Goal: Transaction & Acquisition: Purchase product/service

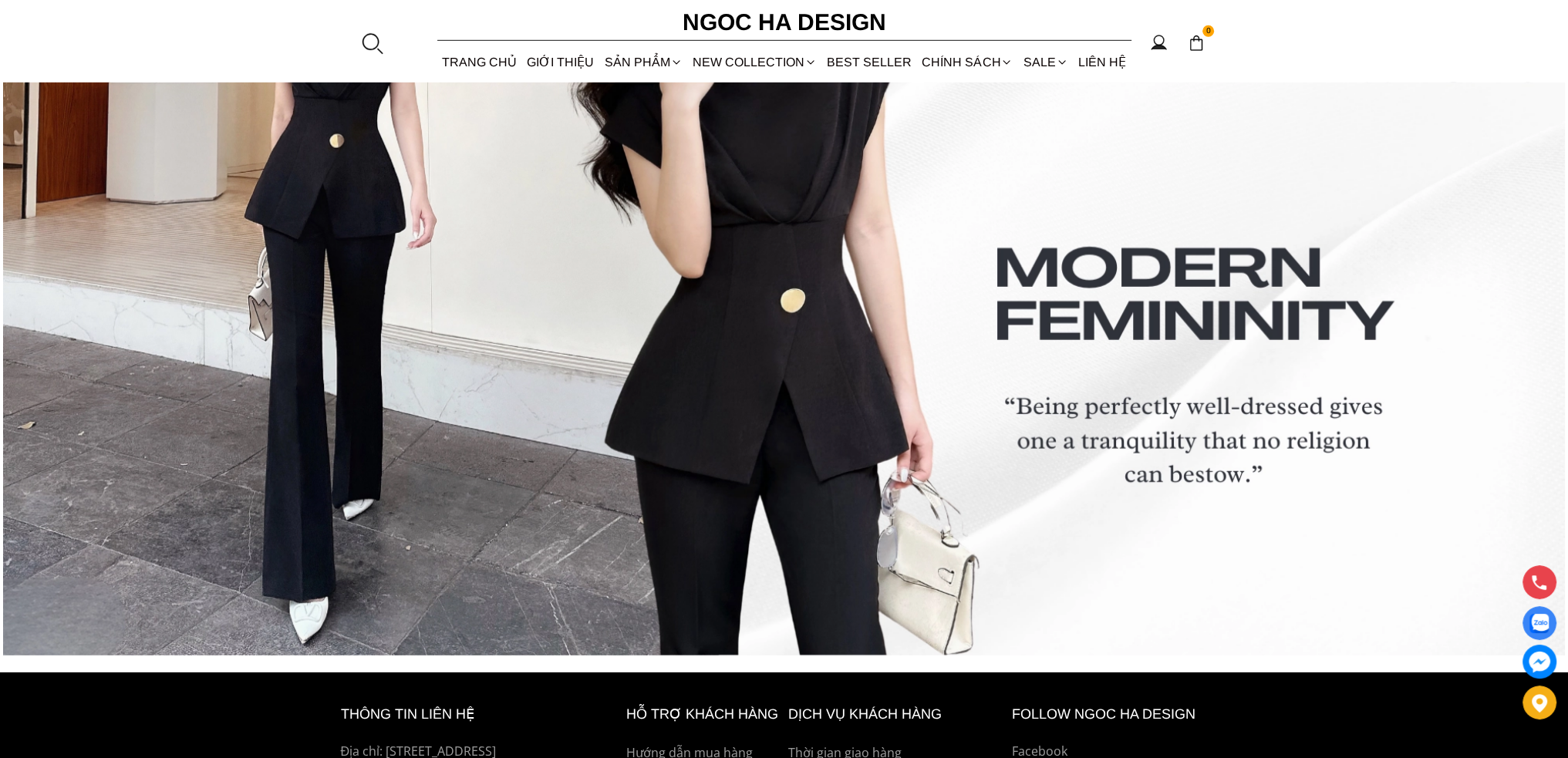
scroll to position [6616, 0]
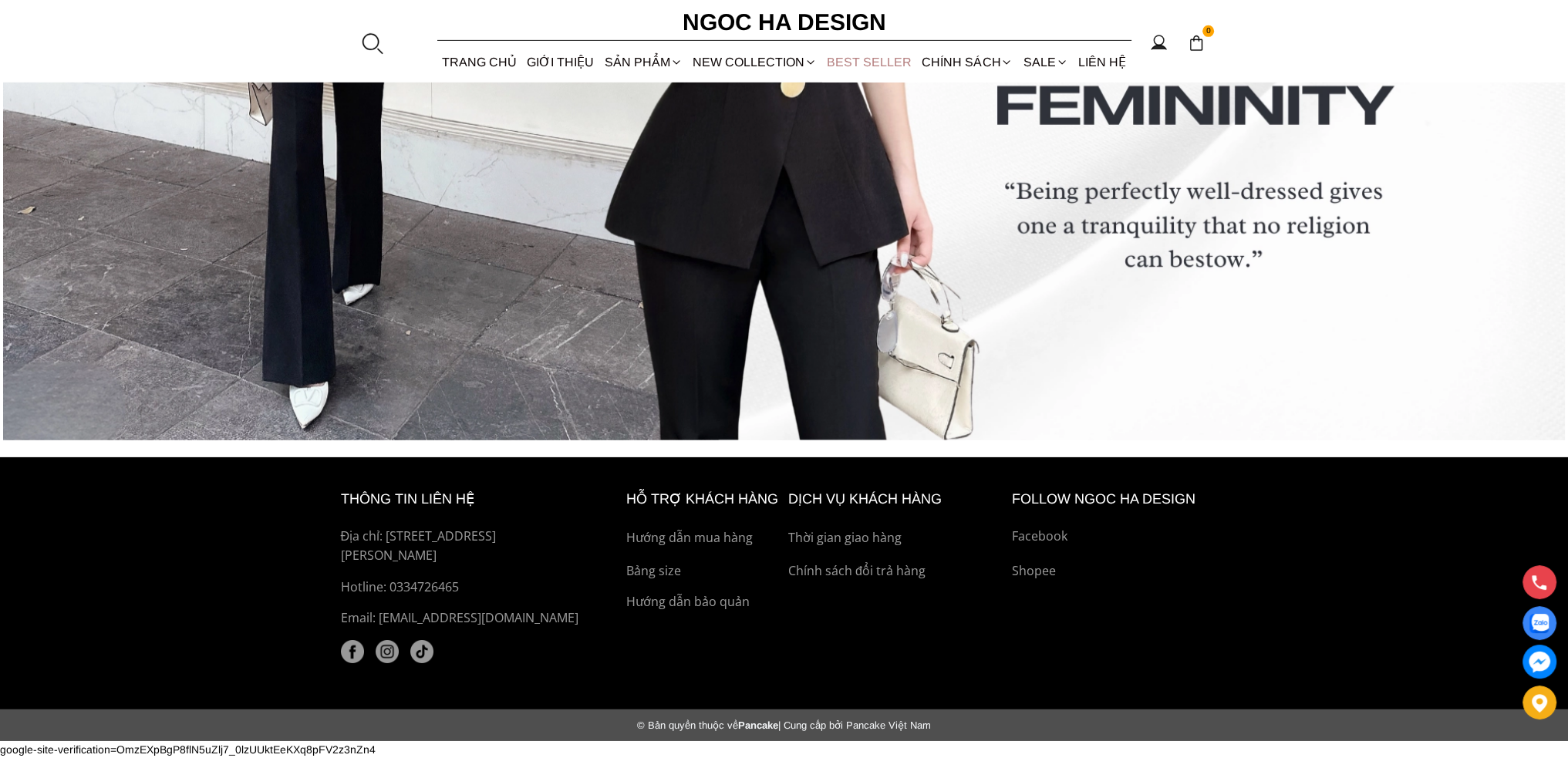
click at [876, 58] on link "BEST SELLER" at bounding box center [869, 62] width 95 height 41
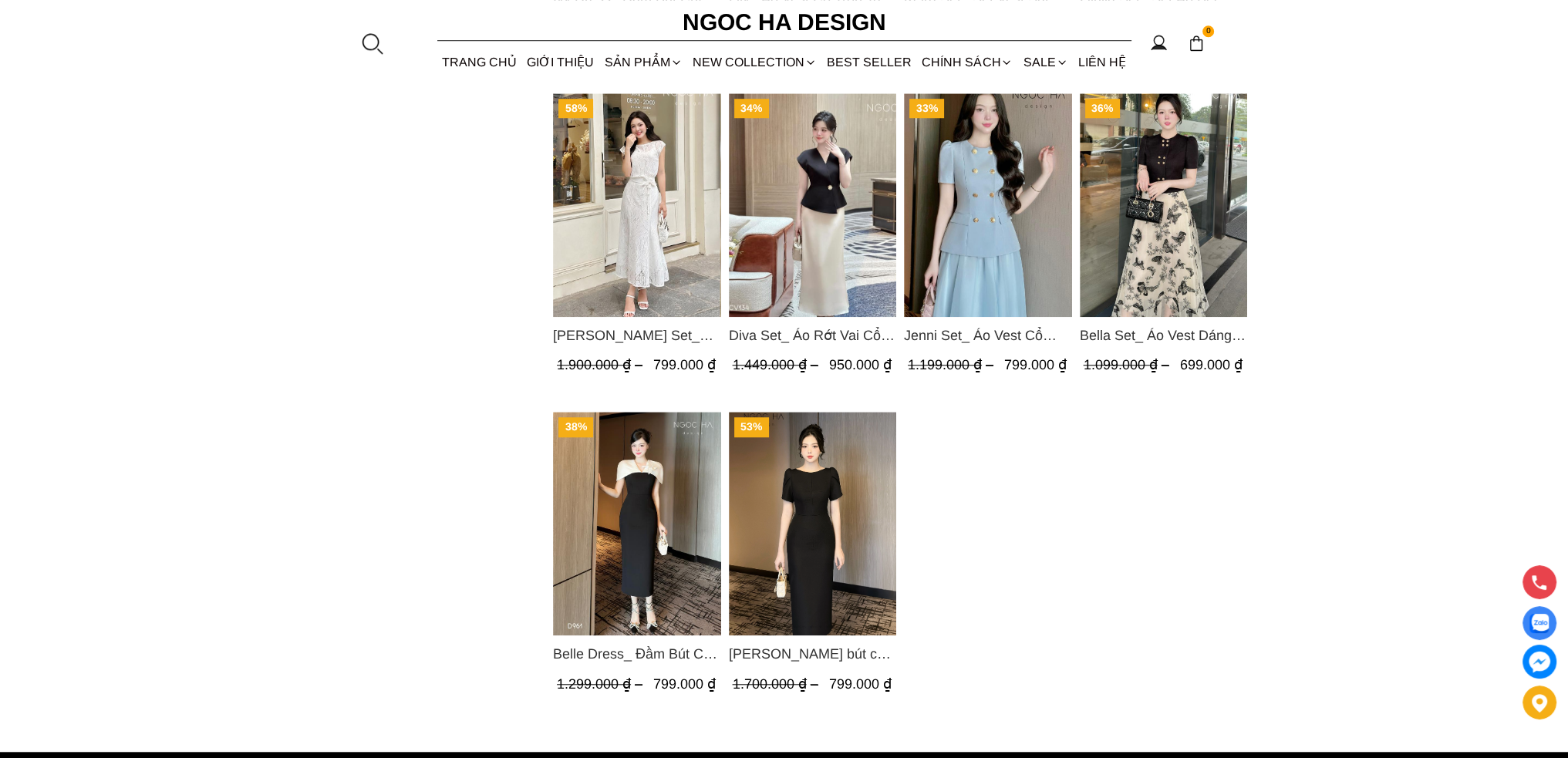
scroll to position [1851, 0]
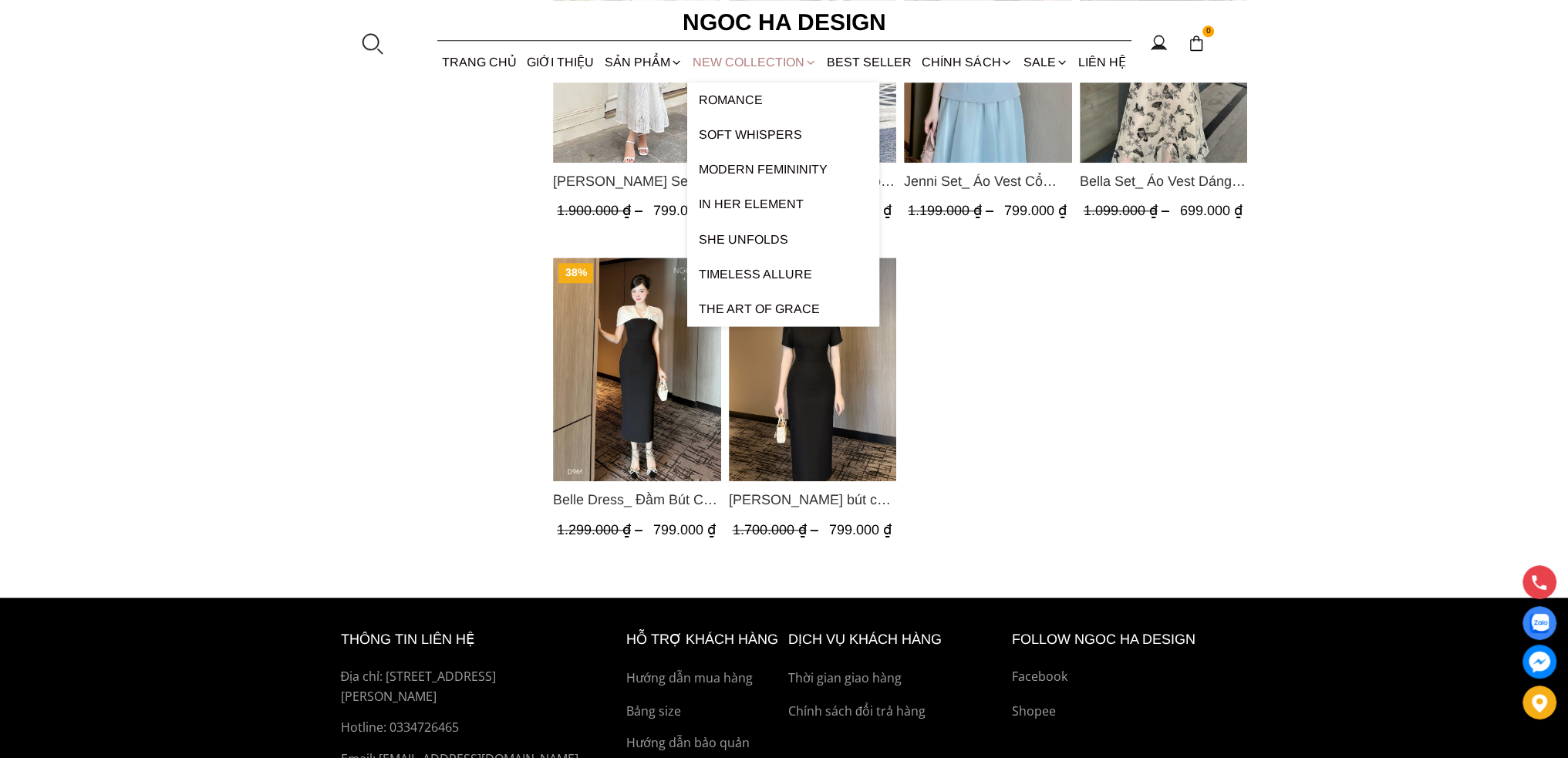
click at [752, 53] on link "NEW COLLECTION" at bounding box center [754, 62] width 134 height 41
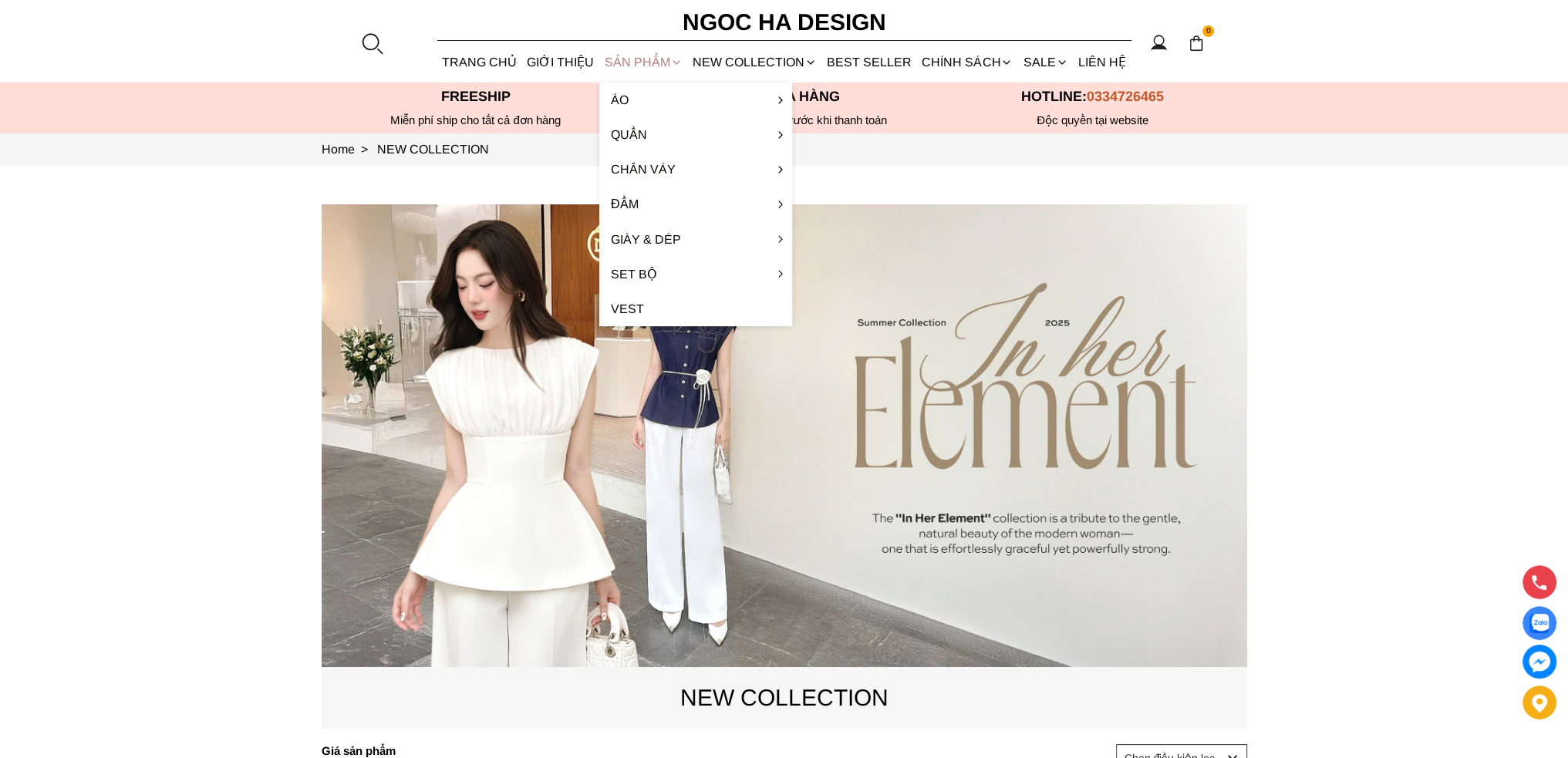
click at [628, 58] on div "SẢN PHẨM" at bounding box center [643, 62] width 88 height 41
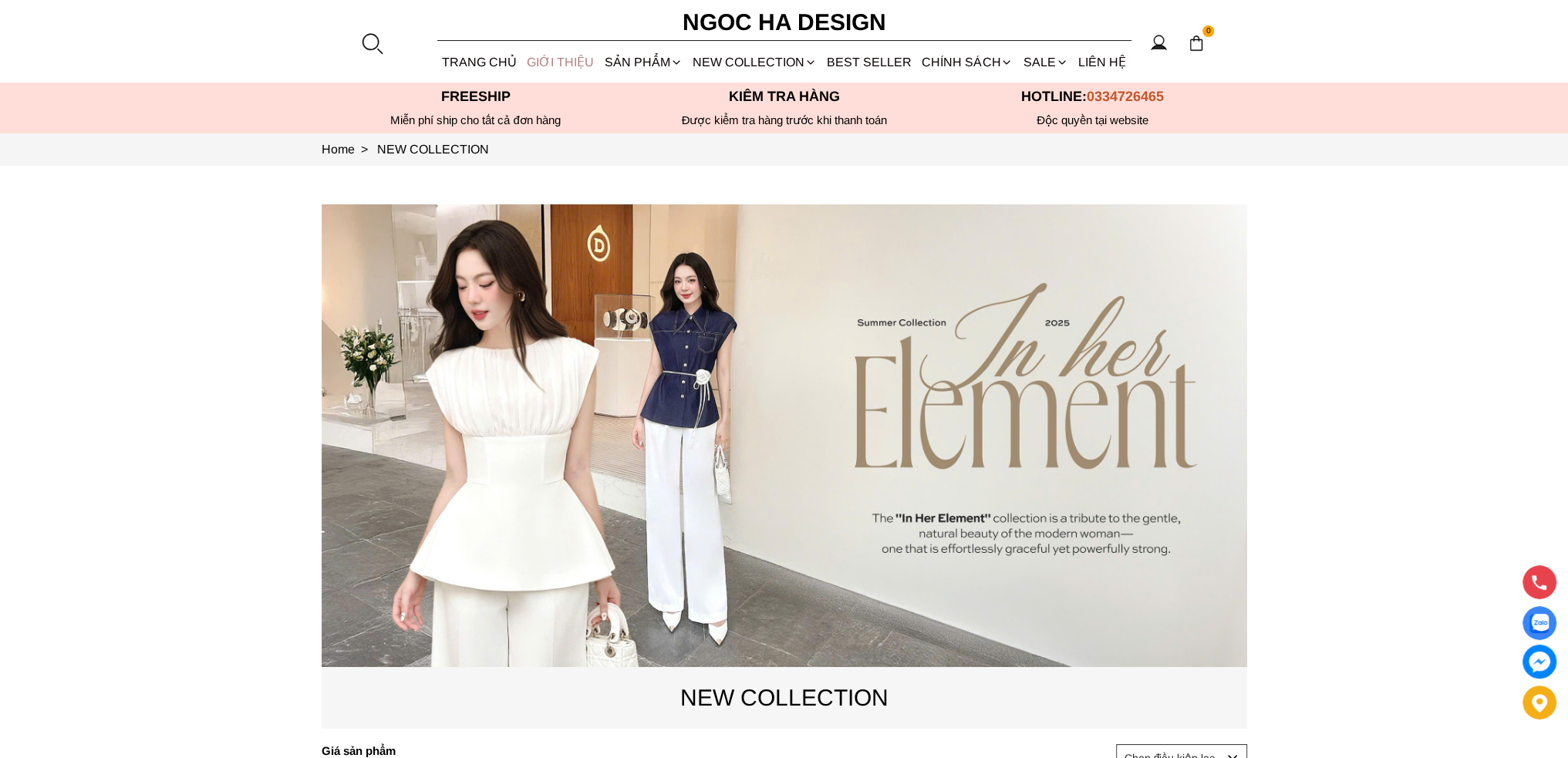
click at [550, 61] on link "GIỚI THIỆU" at bounding box center [561, 62] width 77 height 41
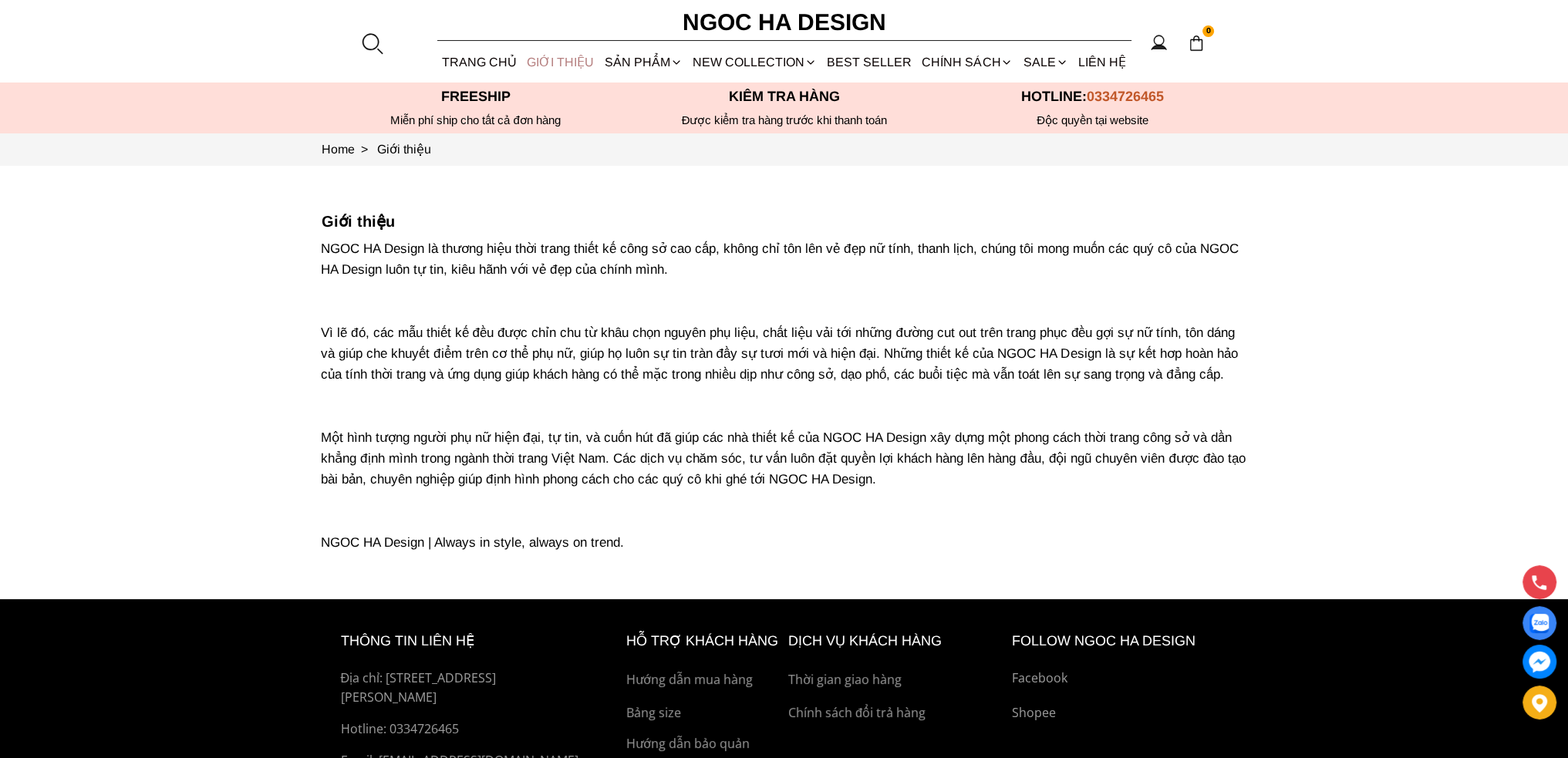
click at [574, 63] on link "GIỚI THIỆU" at bounding box center [561, 62] width 77 height 41
click at [1073, 172] on link "Danh Mục Áo" at bounding box center [1114, 167] width 192 height 34
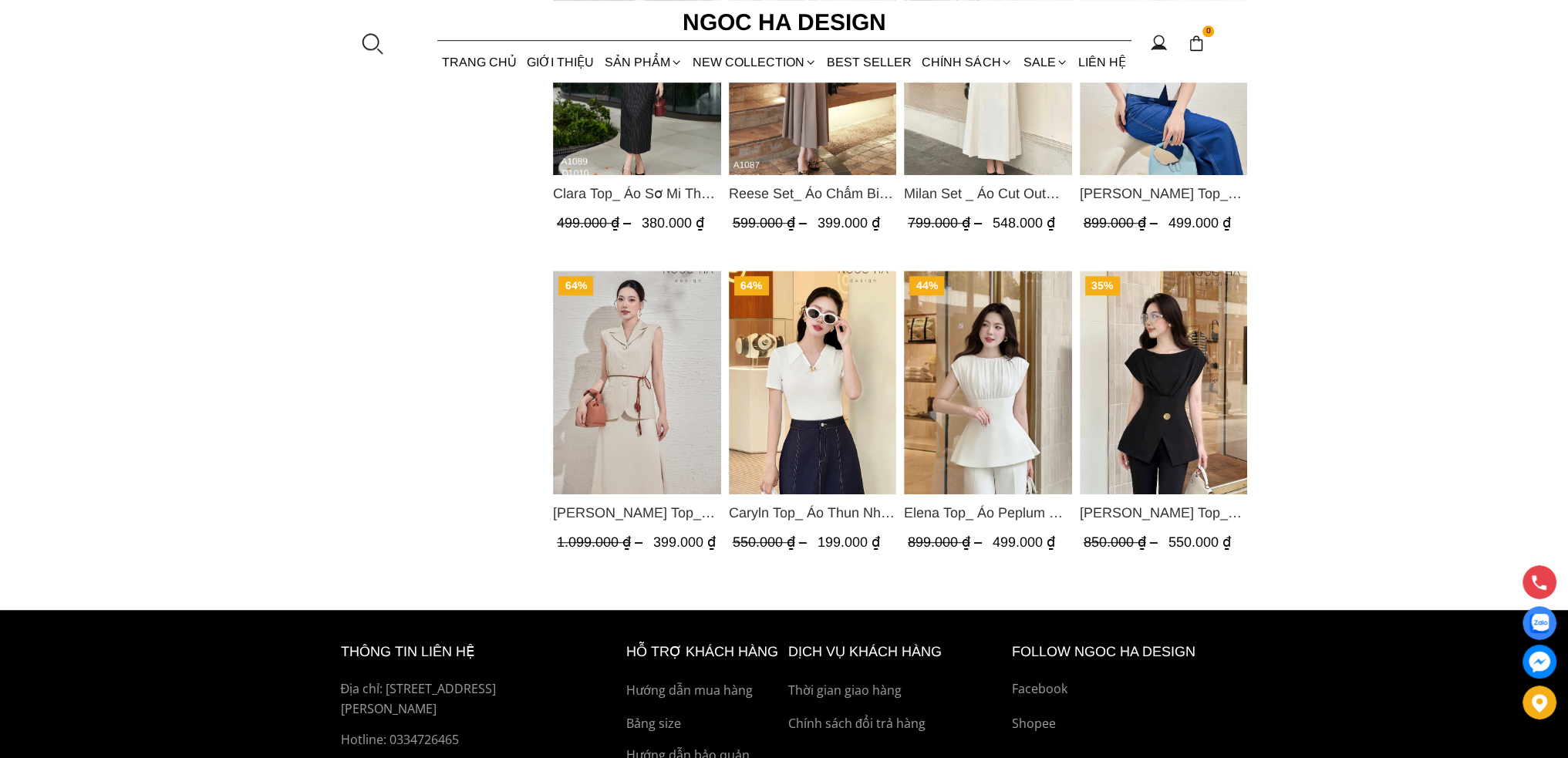
scroll to position [1618, 0]
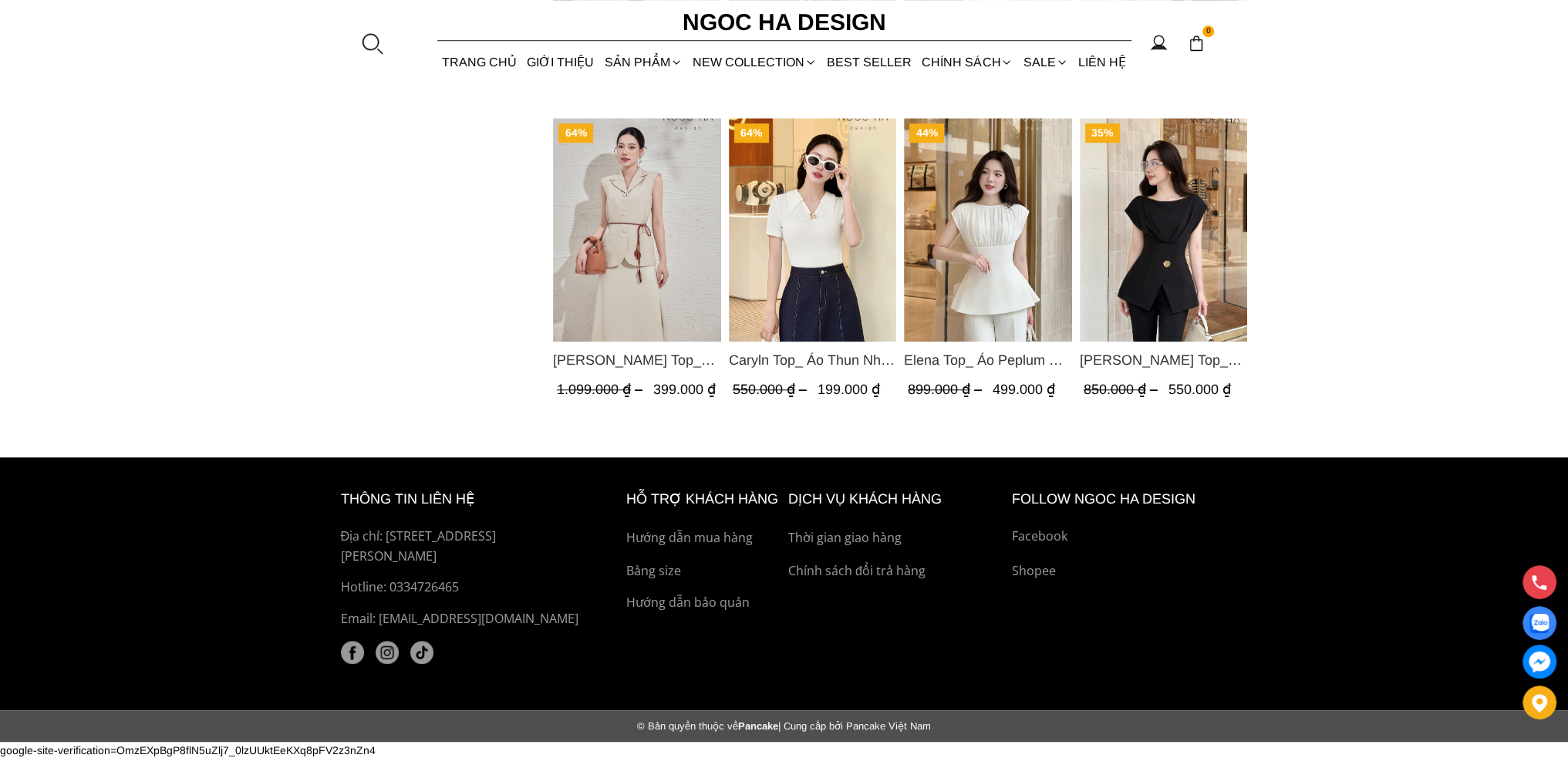
click at [1010, 253] on img "Product image - Elena Top_ Áo Peplum Cổ Nhún Màu Trắng A1066" at bounding box center [988, 229] width 168 height 224
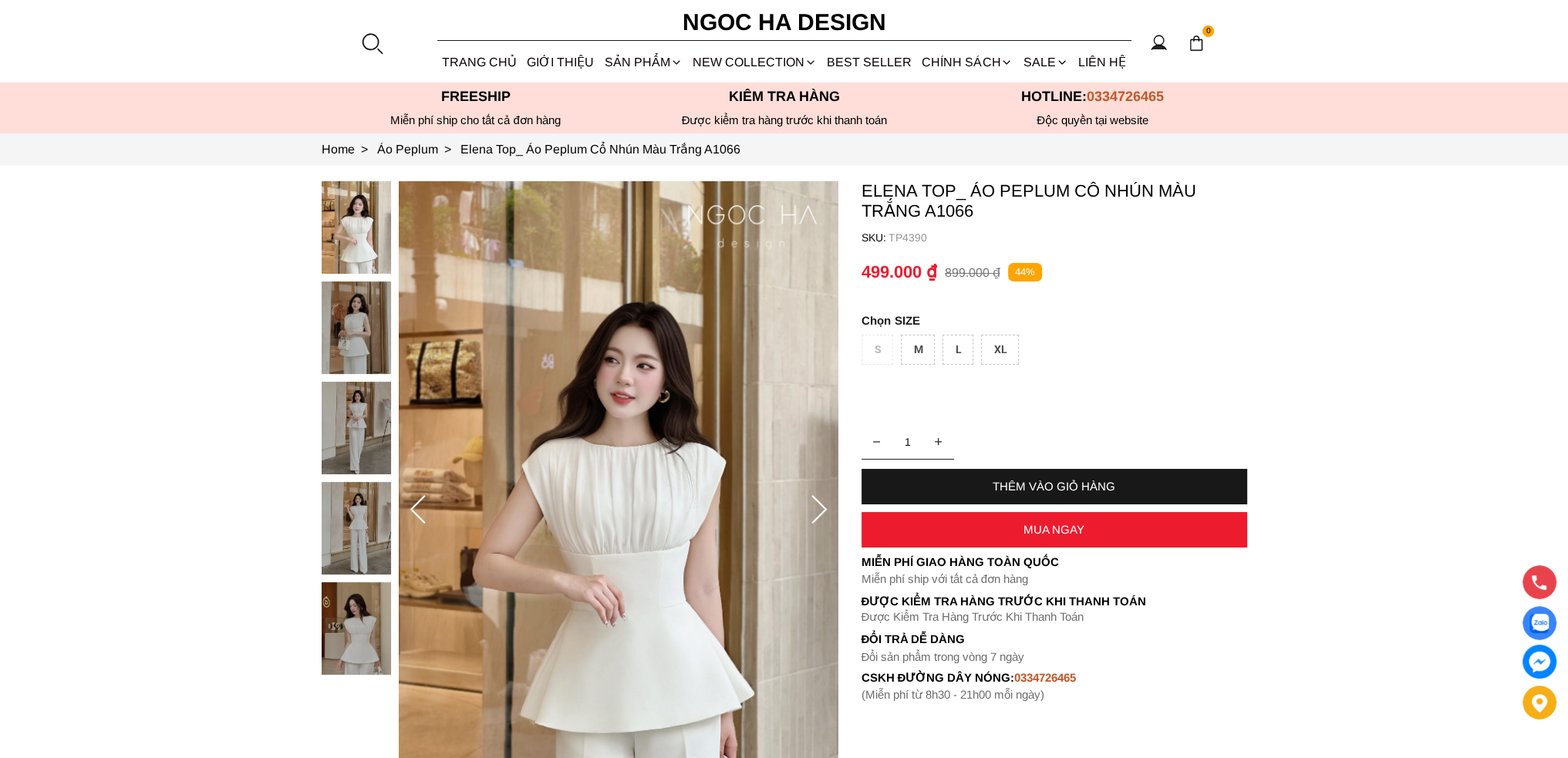
click at [354, 326] on img at bounding box center [356, 327] width 69 height 93
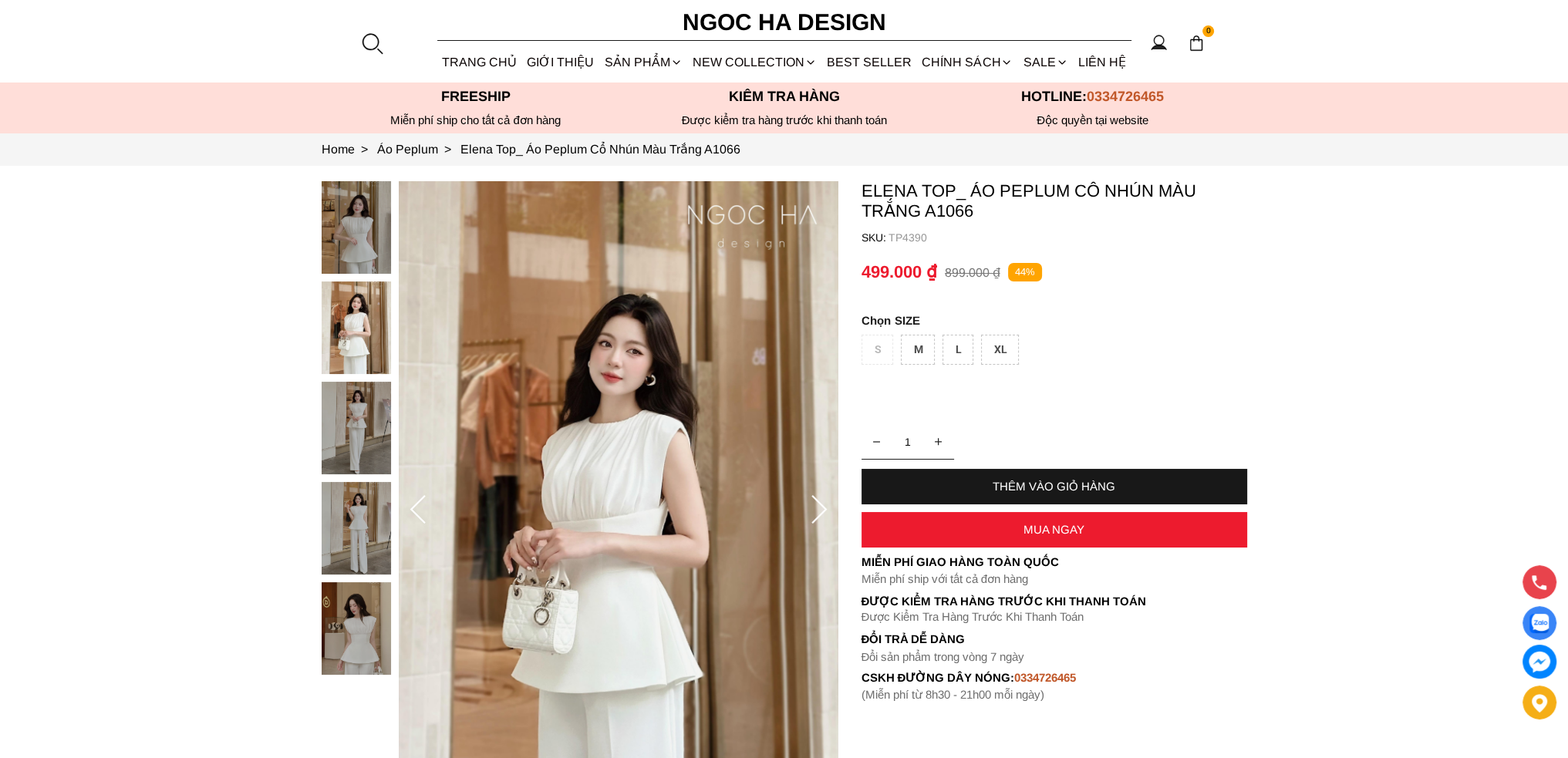
click at [363, 407] on div at bounding box center [360, 432] width 77 height 501
click at [342, 480] on div at bounding box center [360, 432] width 77 height 501
click at [345, 441] on img at bounding box center [356, 428] width 69 height 93
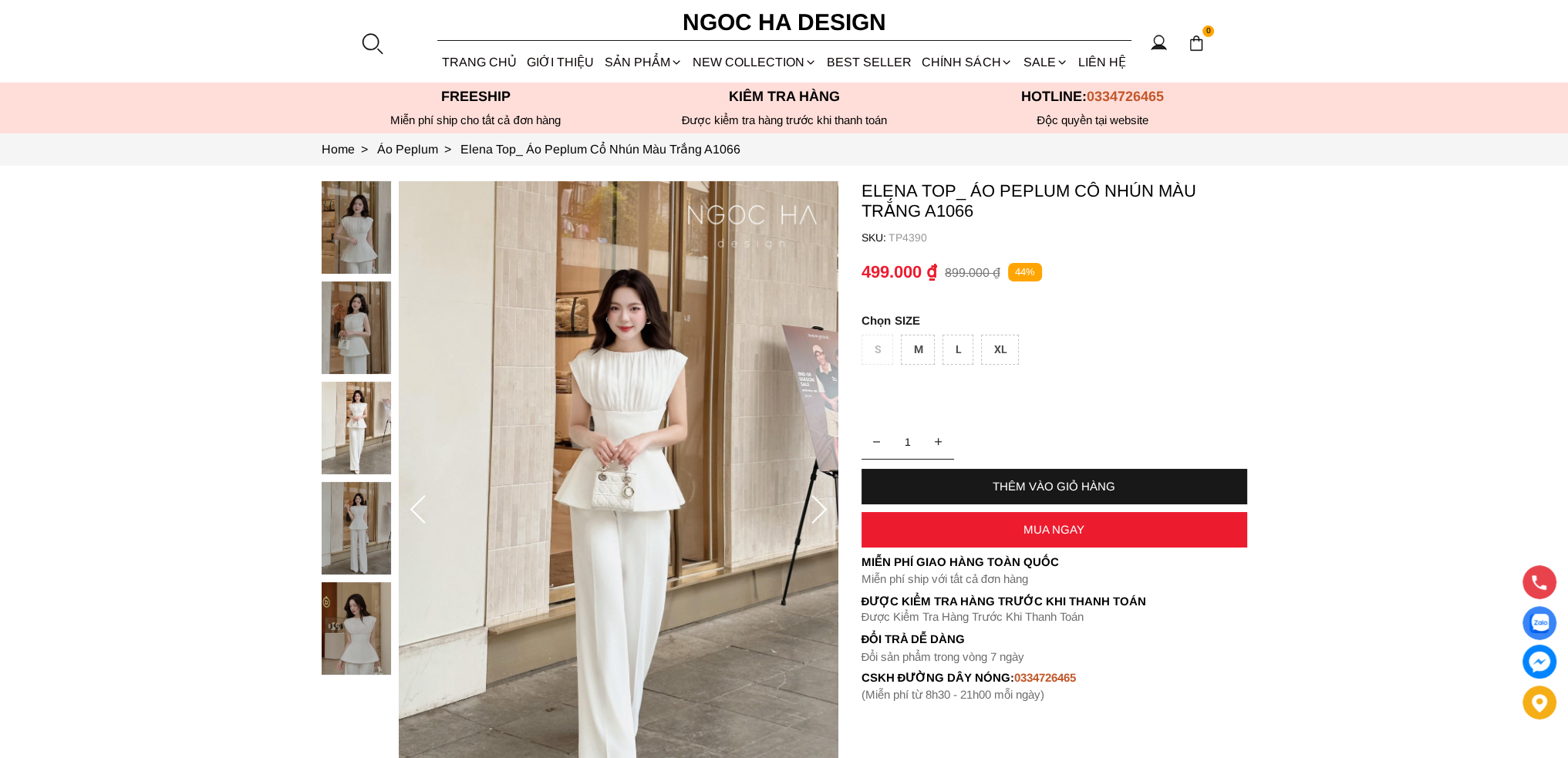
click at [335, 524] on img at bounding box center [356, 528] width 69 height 93
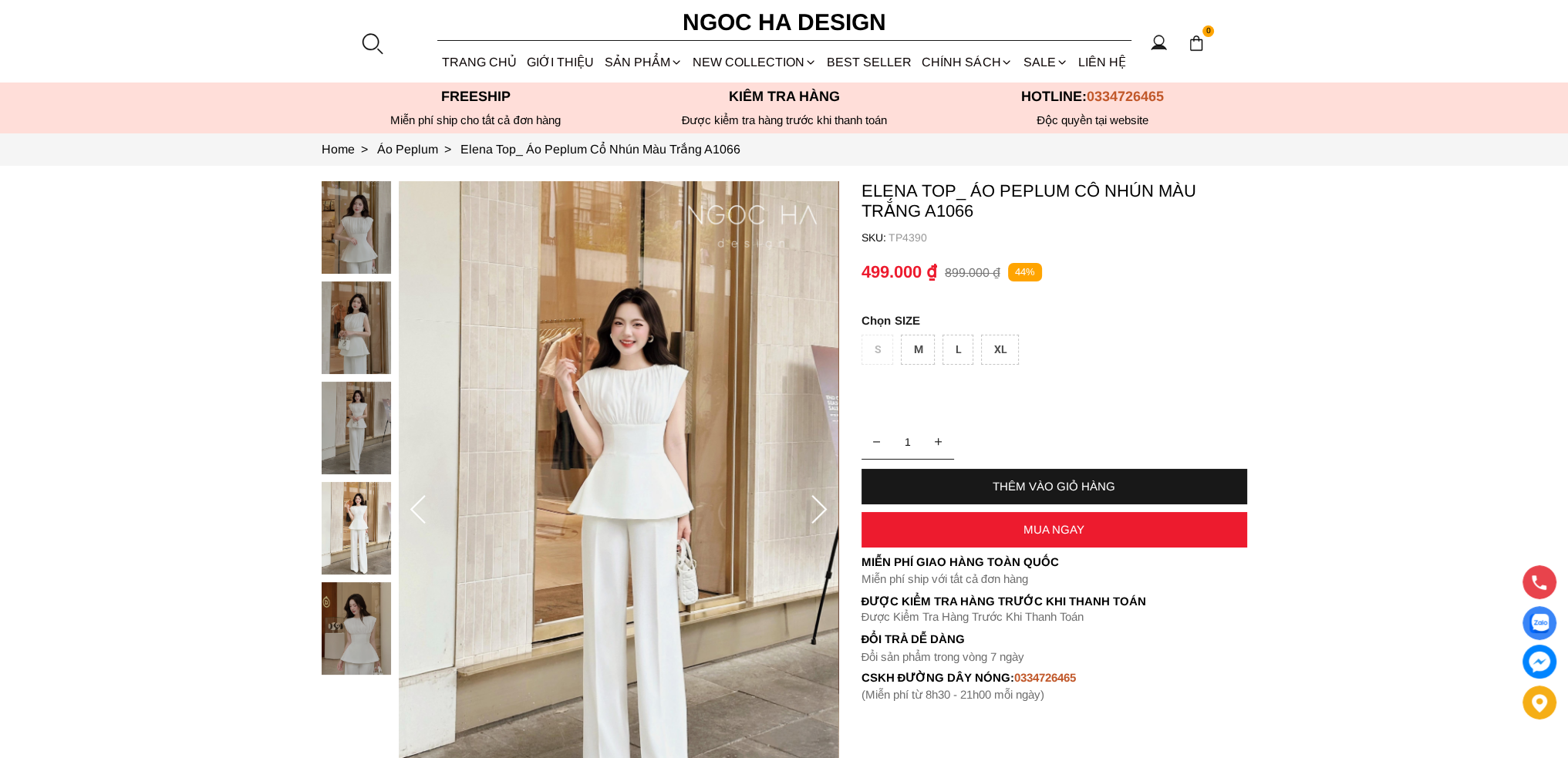
click at [328, 607] on img at bounding box center [356, 628] width 69 height 93
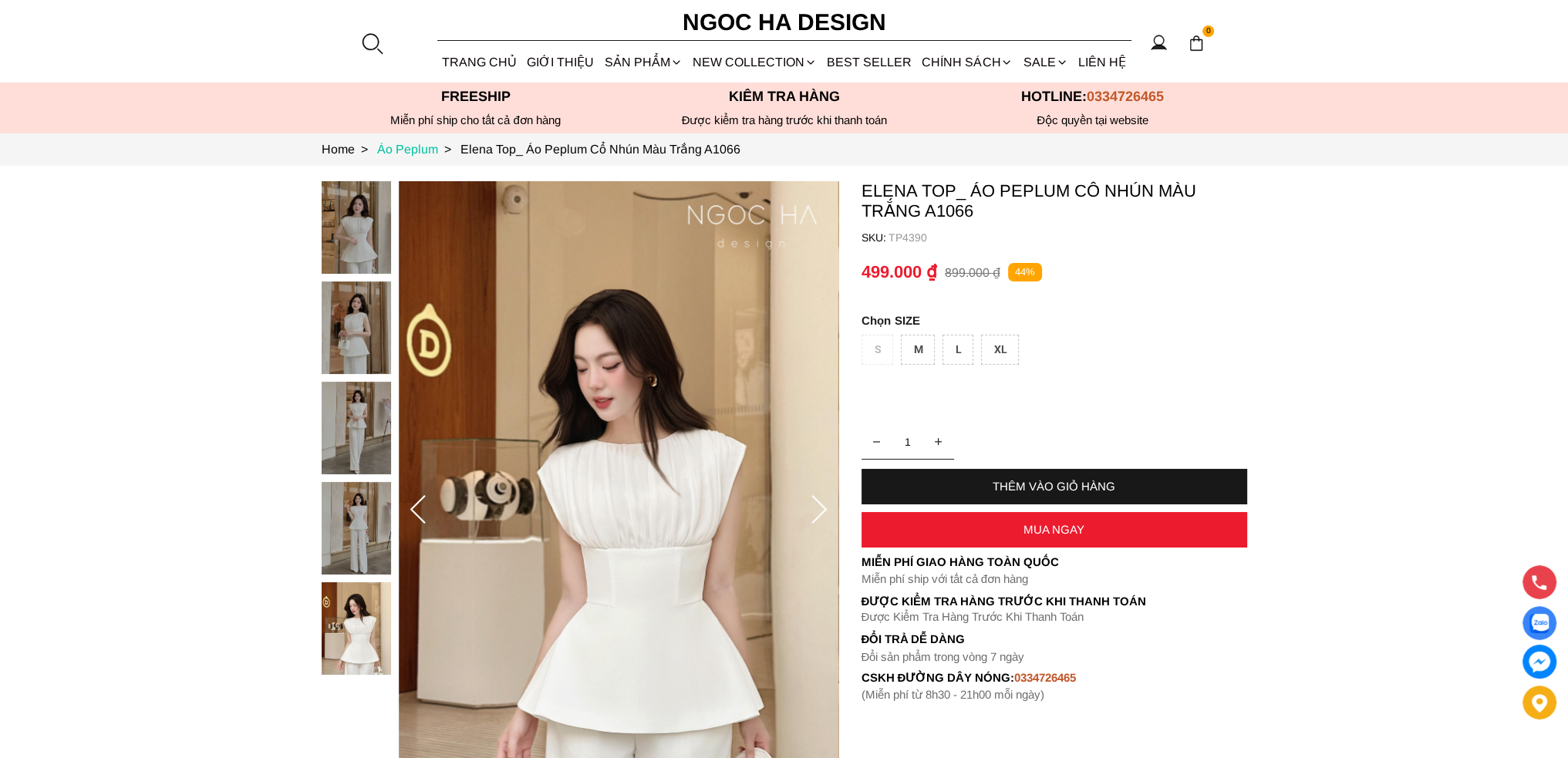
click at [433, 151] on link "Áo Peplum >" at bounding box center [419, 149] width 83 height 13
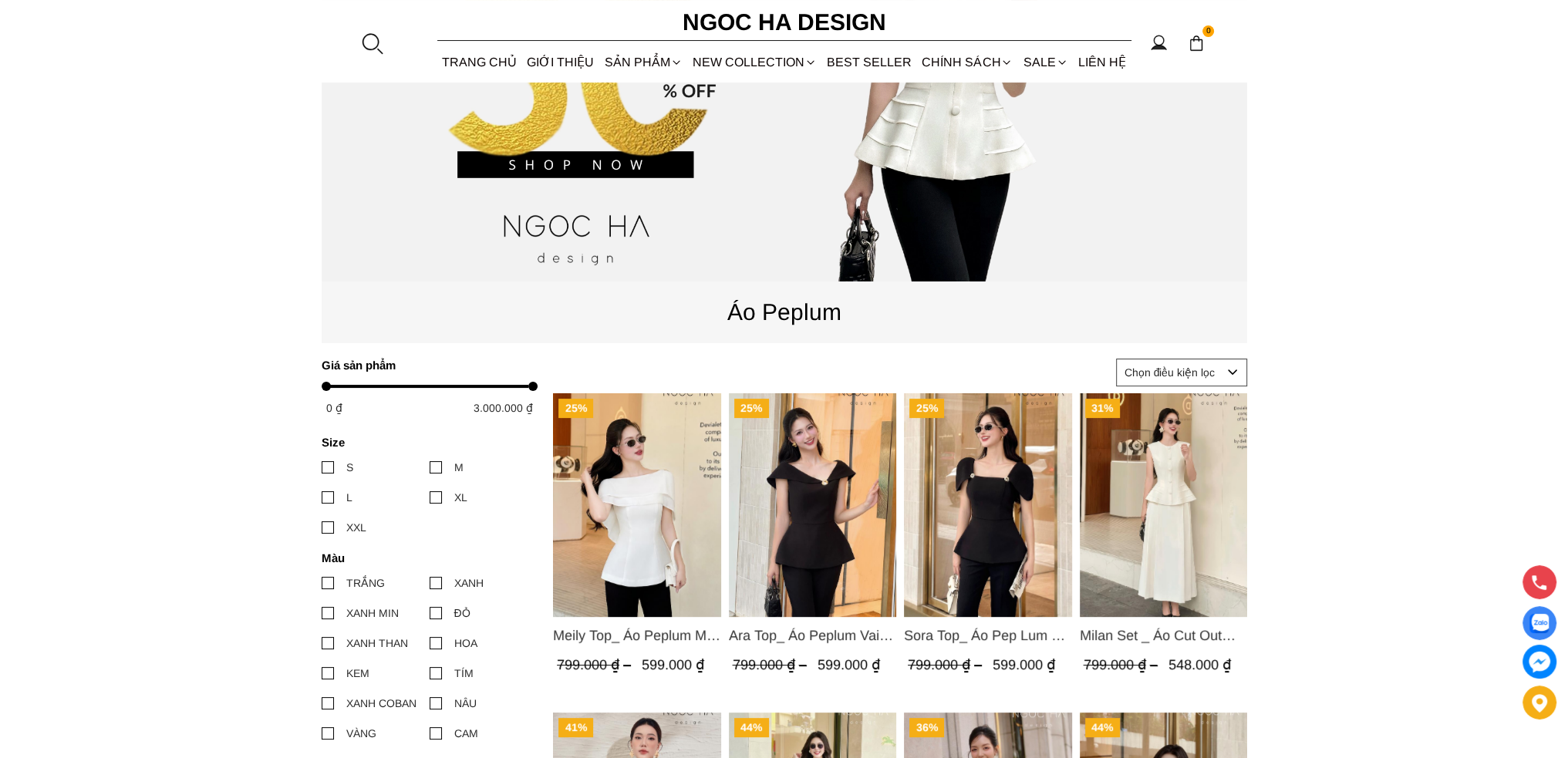
scroll to position [463, 0]
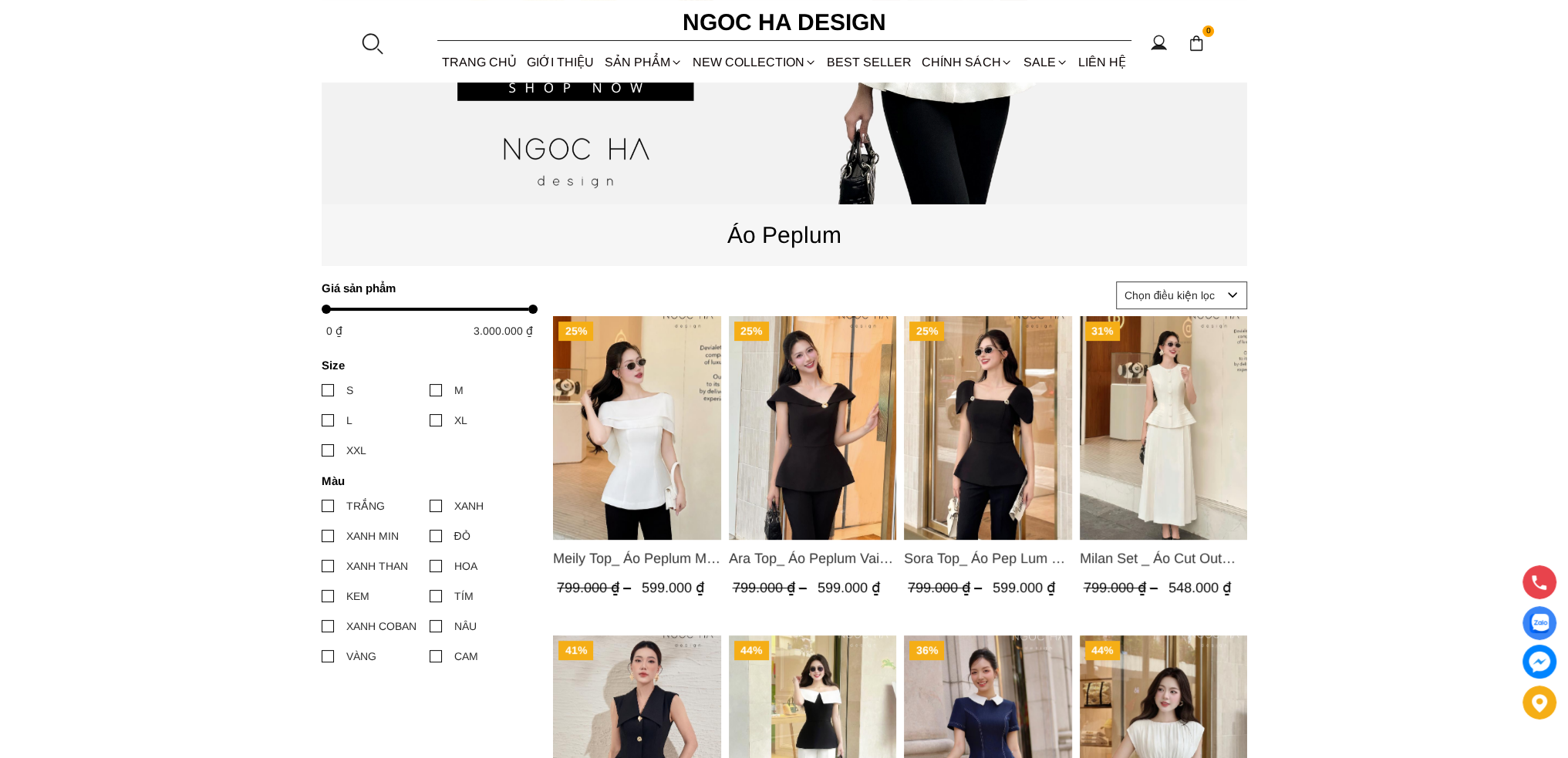
click at [336, 453] on label "XXL" at bounding box center [375, 450] width 108 height 17
click at [321, 451] on input "XXL" at bounding box center [321, 451] width 0 height 0
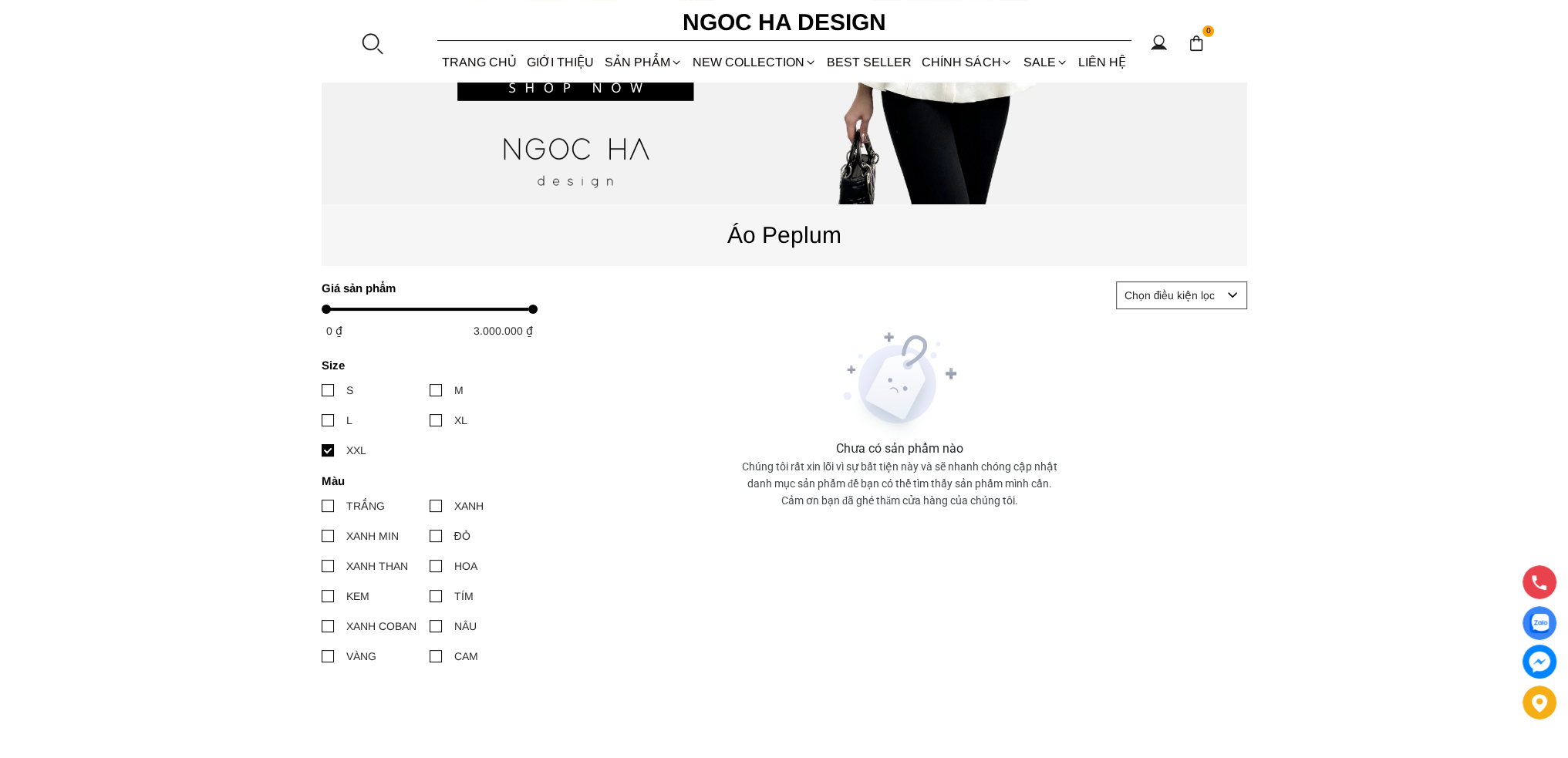
click at [430, 418] on div at bounding box center [435, 420] width 12 height 12
click at [429, 420] on input "XL" at bounding box center [429, 420] width 0 height 0
click at [333, 458] on label "XXL" at bounding box center [375, 450] width 108 height 17
click at [321, 451] on input "XXL" at bounding box center [321, 451] width 0 height 0
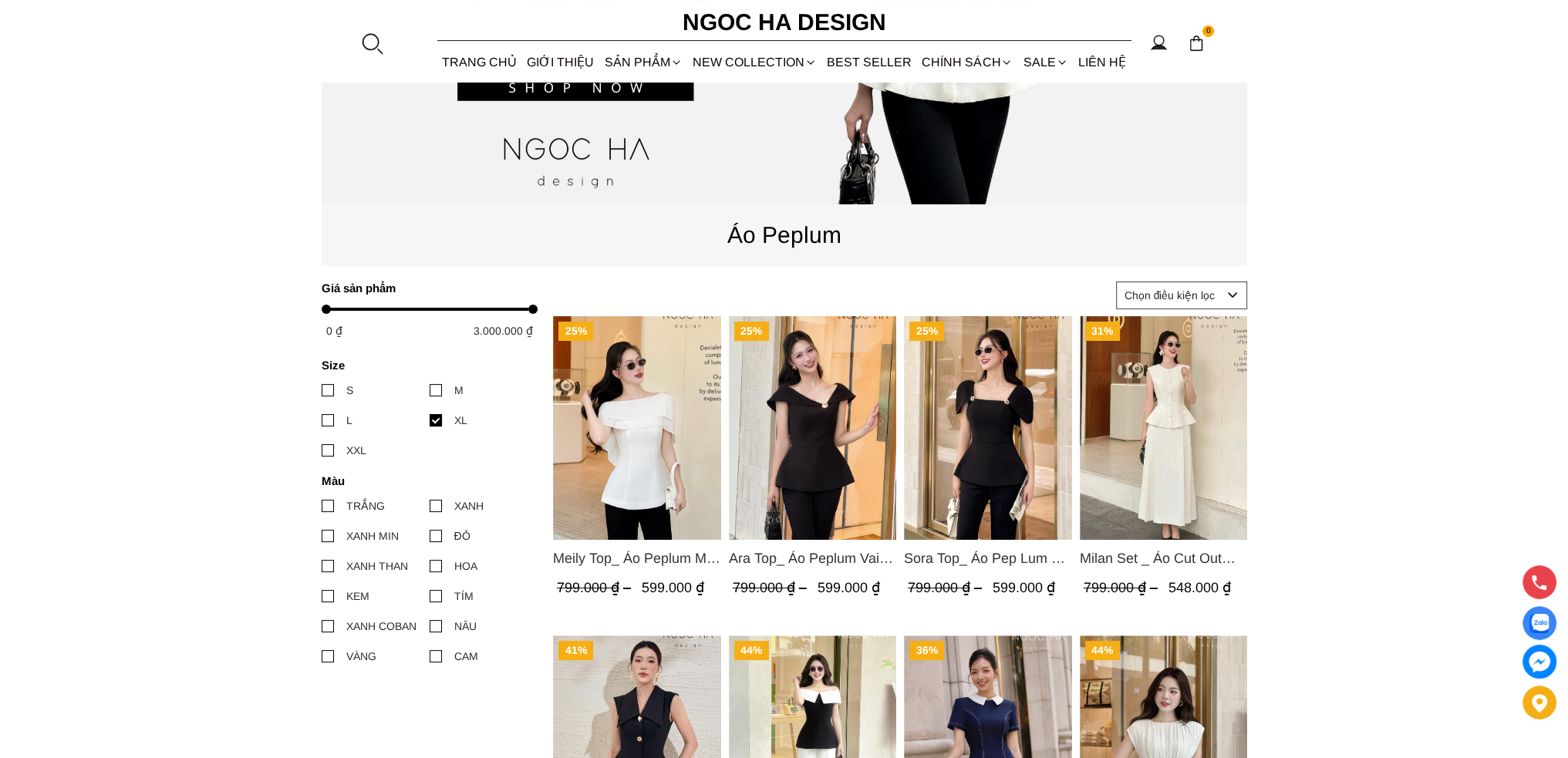
click at [1191, 407] on img "Product image - Milan Set _ Áo Cut Out Tùng Không Tay Kết Hợp Chân Váy Xếp Ly A…" at bounding box center [1163, 428] width 168 height 224
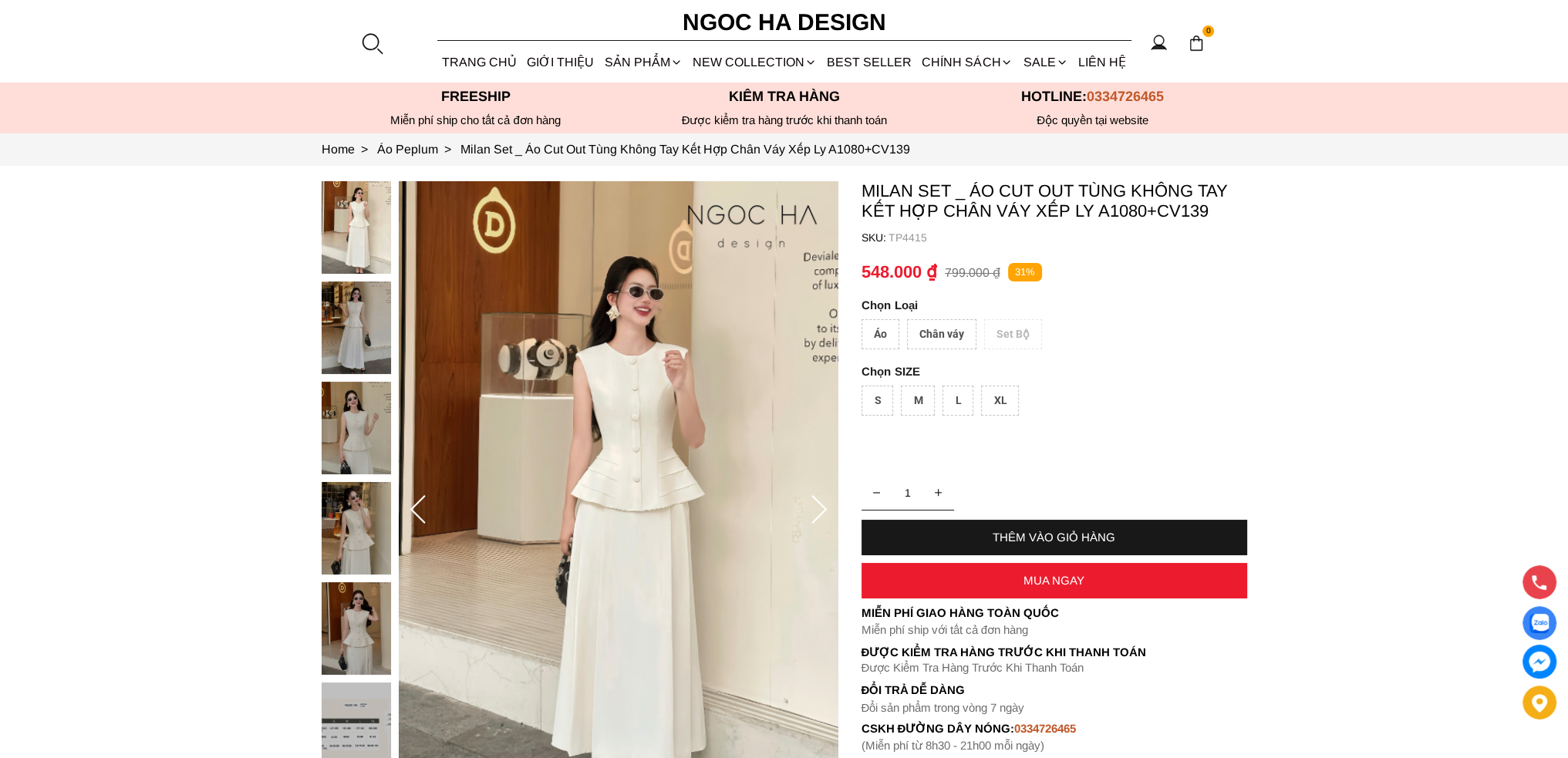
click at [888, 337] on div "Áo" at bounding box center [881, 334] width 38 height 30
click at [956, 407] on div "L" at bounding box center [958, 400] width 31 height 30
click at [995, 404] on div "XL" at bounding box center [1000, 400] width 38 height 30
click at [821, 502] on icon at bounding box center [819, 511] width 31 height 31
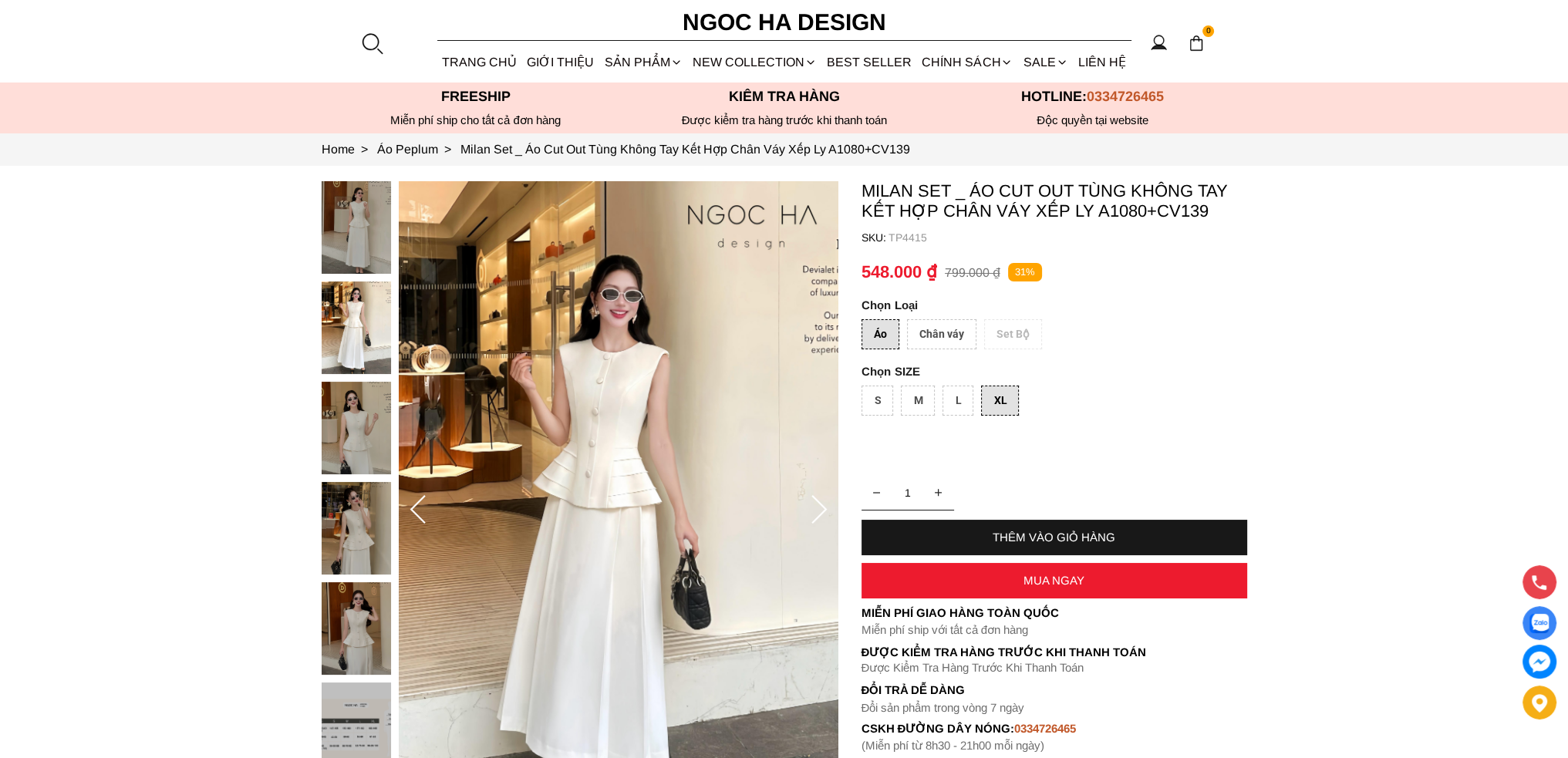
click at [822, 505] on icon at bounding box center [819, 511] width 31 height 31
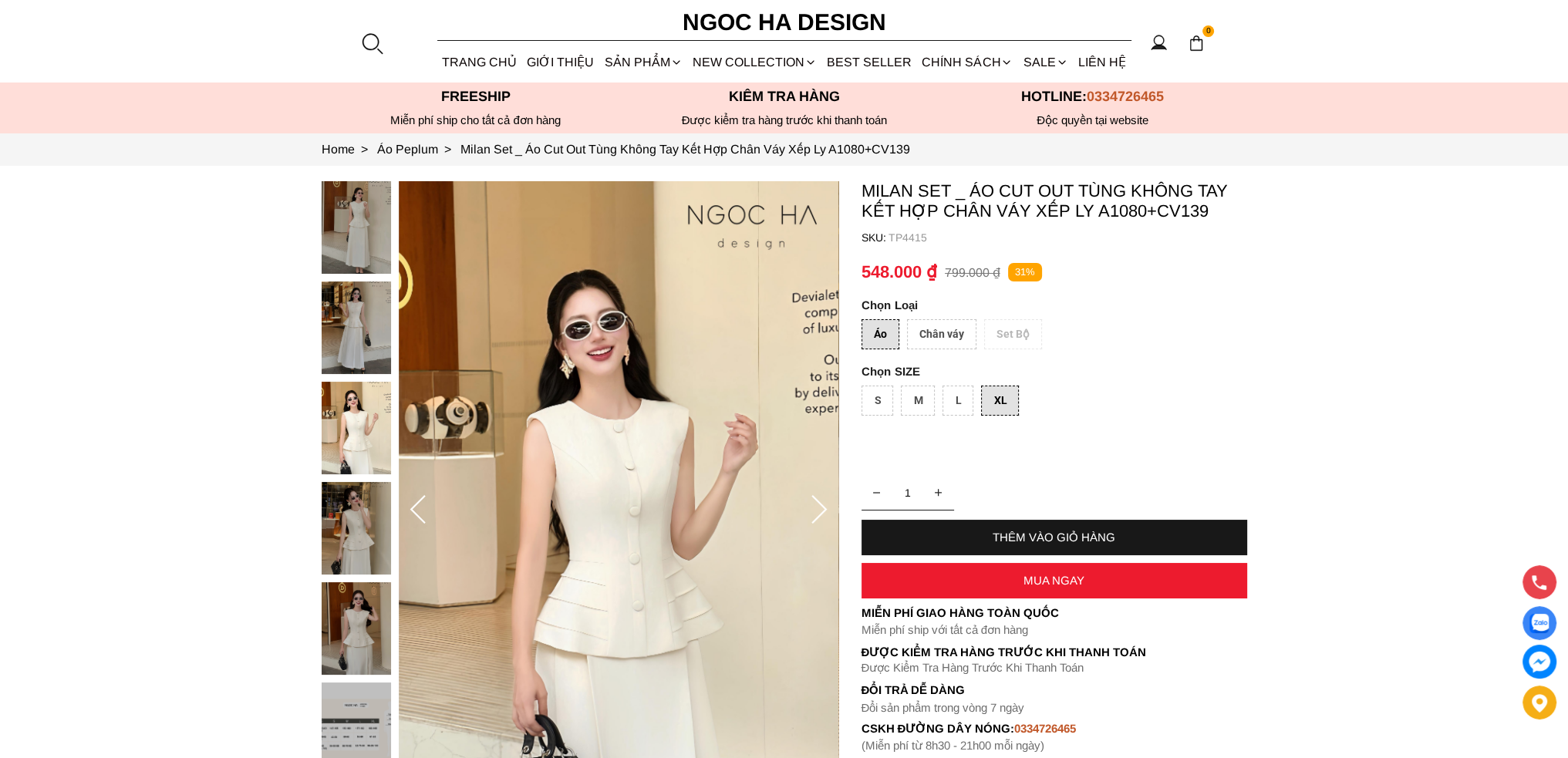
click at [823, 505] on icon at bounding box center [819, 511] width 31 height 31
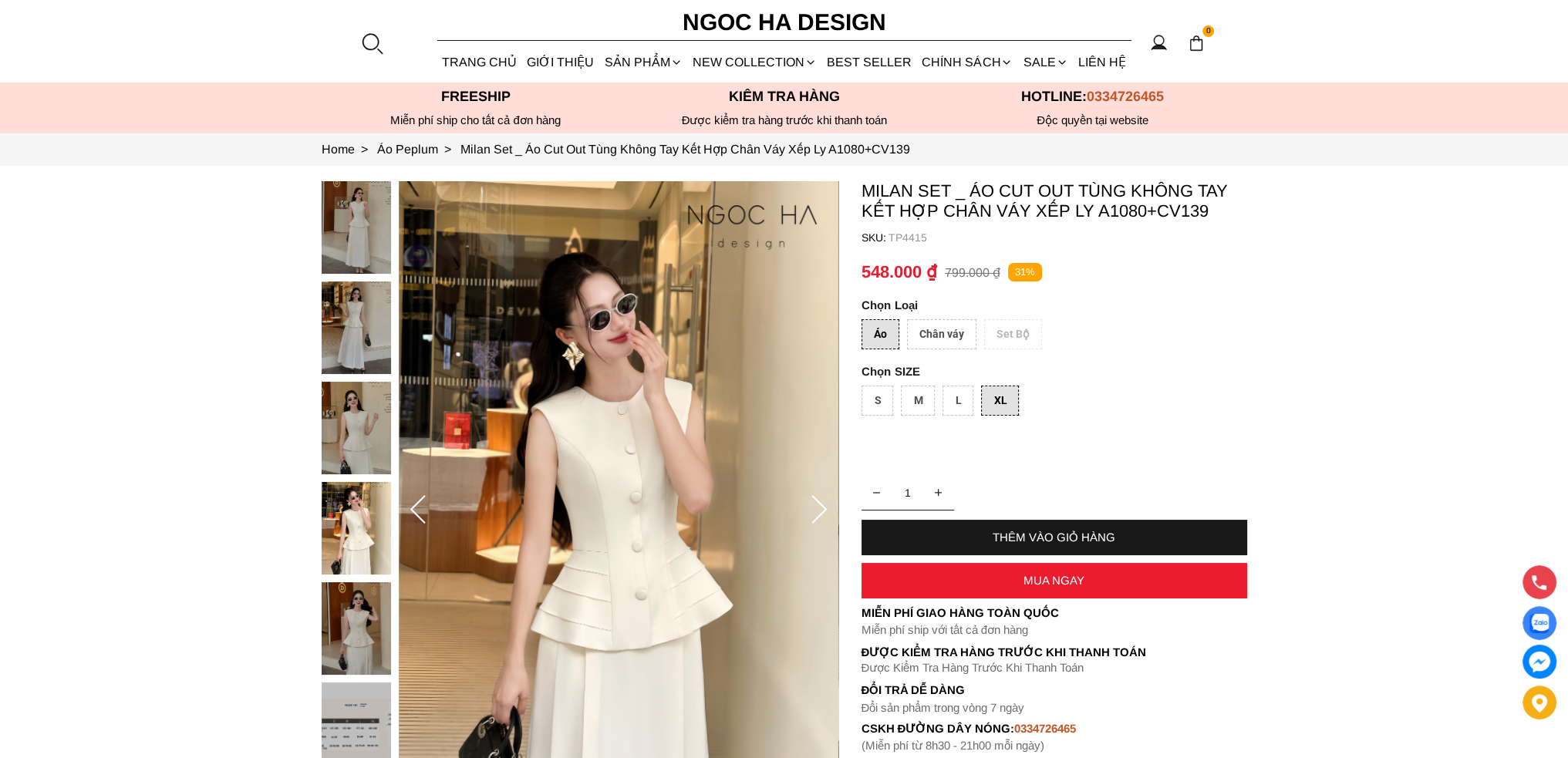
click at [823, 505] on icon at bounding box center [819, 511] width 31 height 31
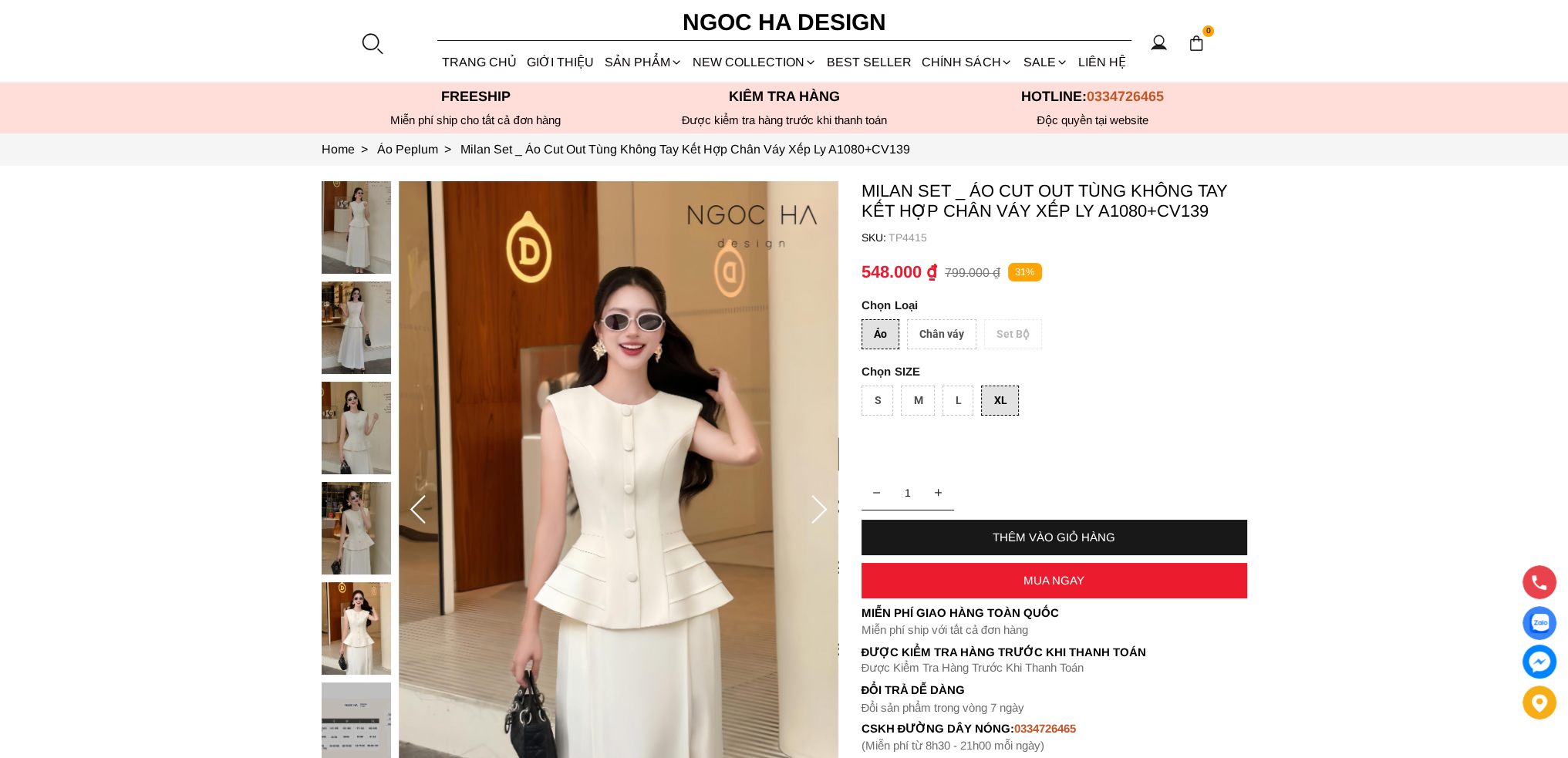
click at [823, 505] on icon at bounding box center [819, 511] width 31 height 31
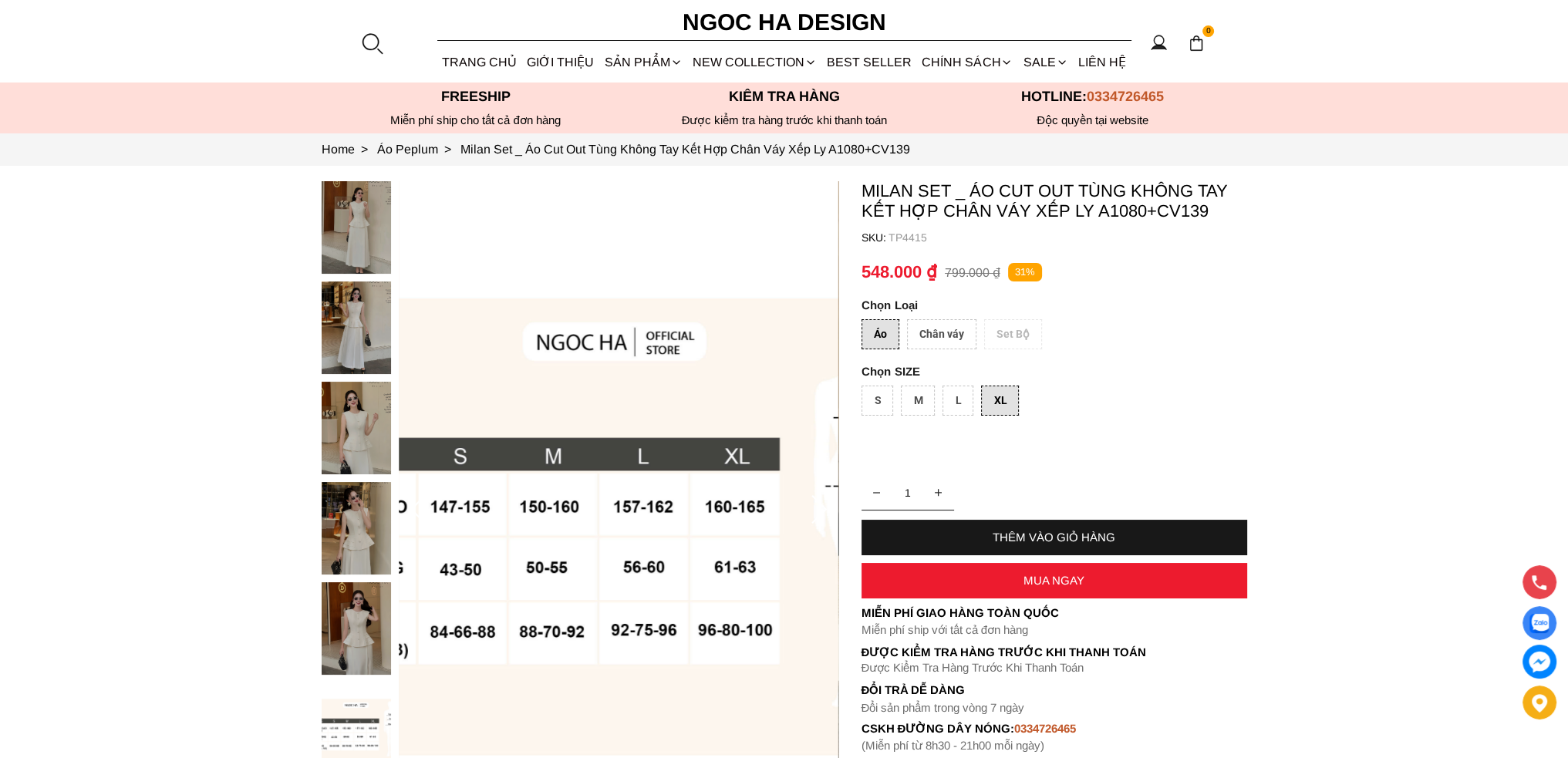
click at [823, 505] on icon at bounding box center [819, 511] width 31 height 31
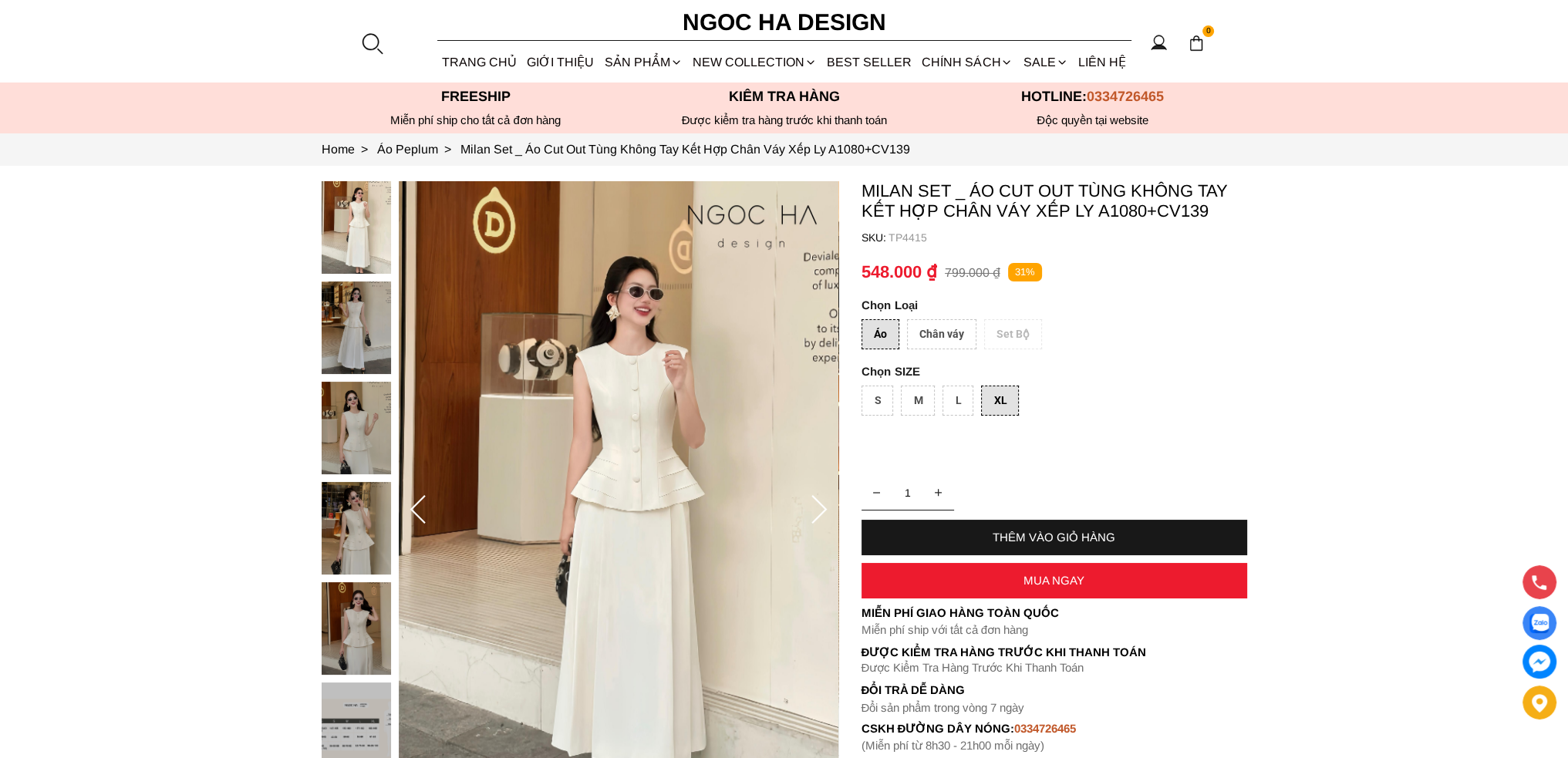
click at [823, 505] on icon at bounding box center [819, 511] width 31 height 31
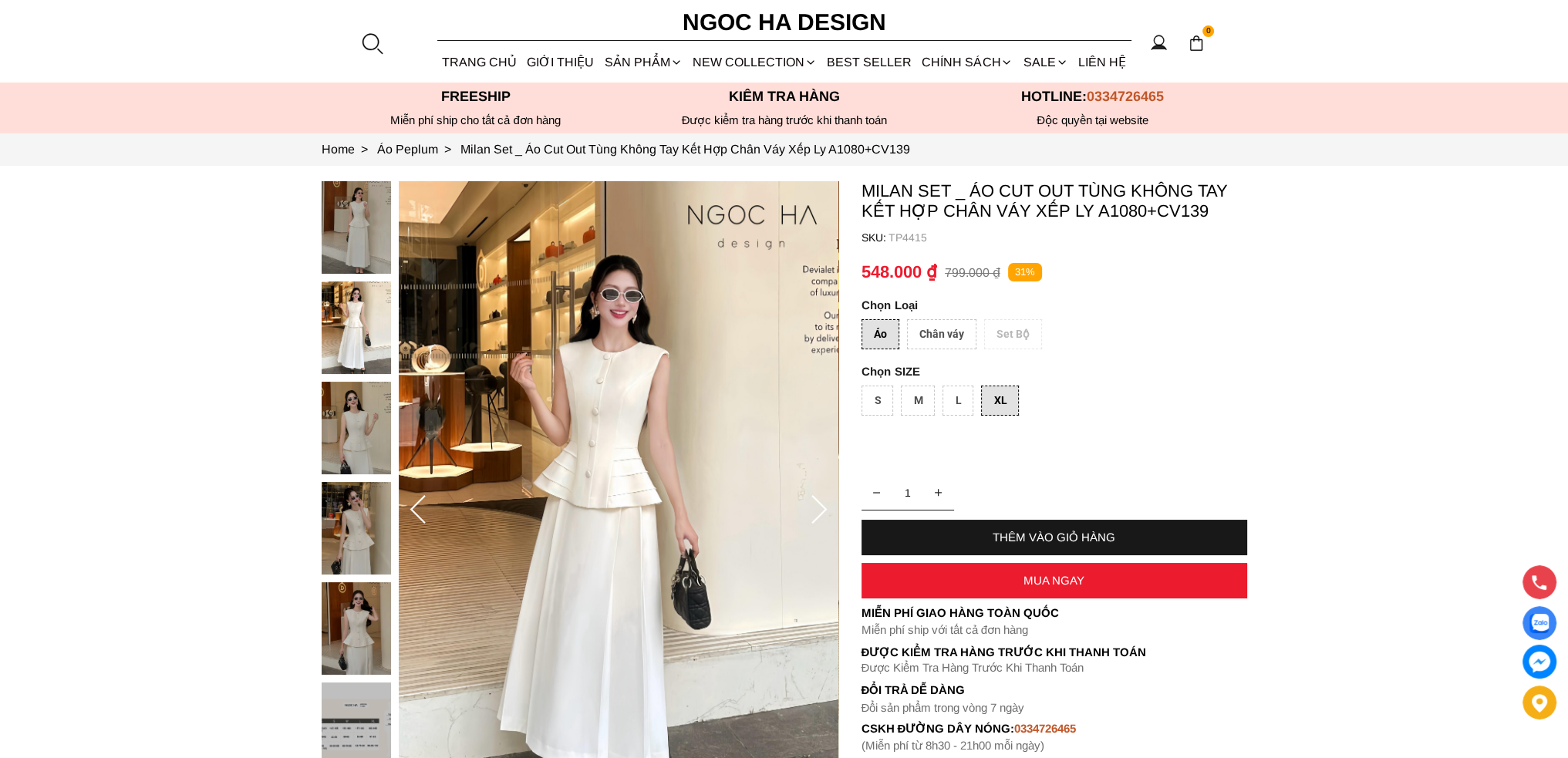
click at [823, 505] on icon at bounding box center [819, 511] width 31 height 31
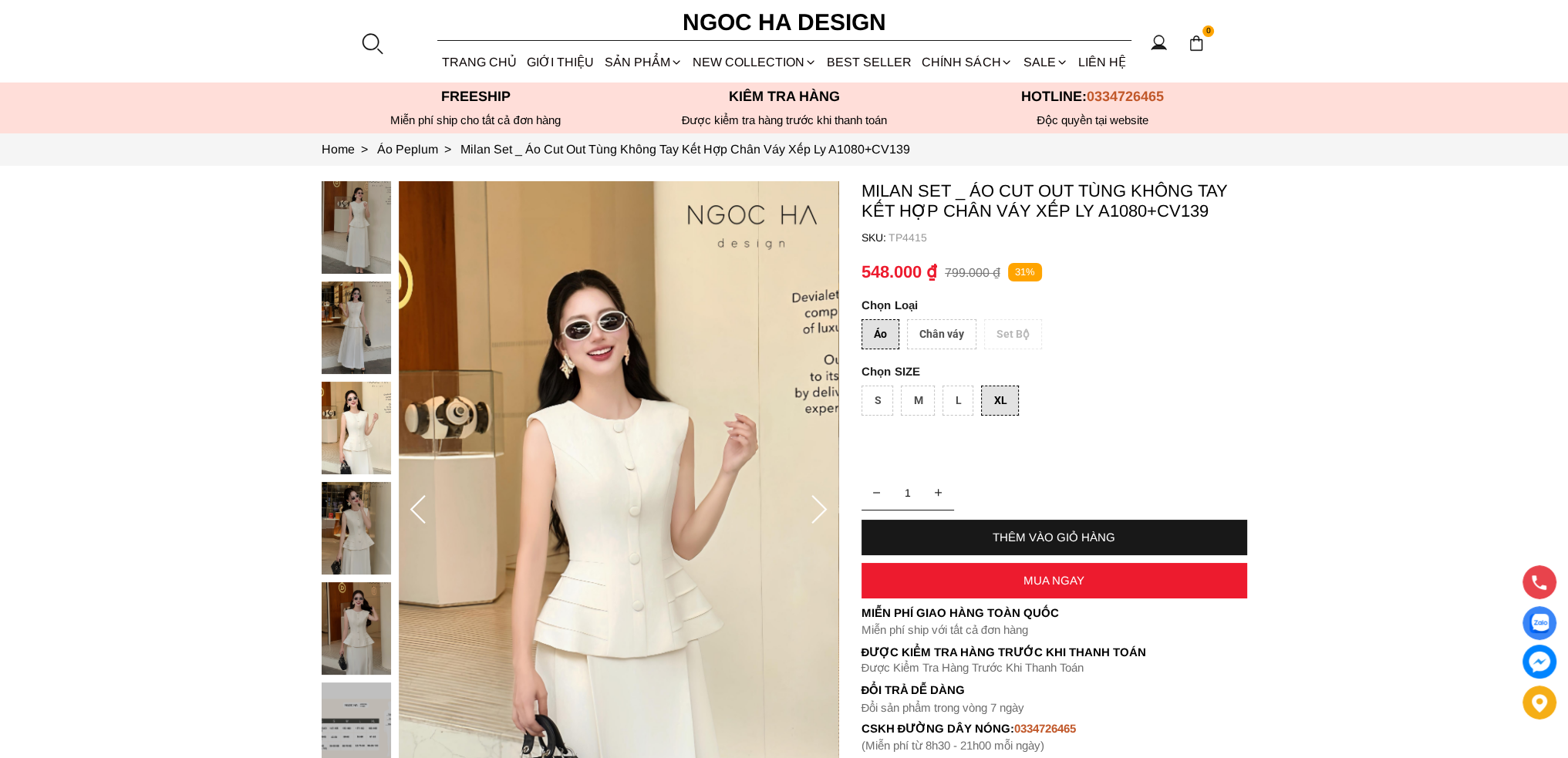
click at [823, 505] on icon at bounding box center [819, 511] width 31 height 31
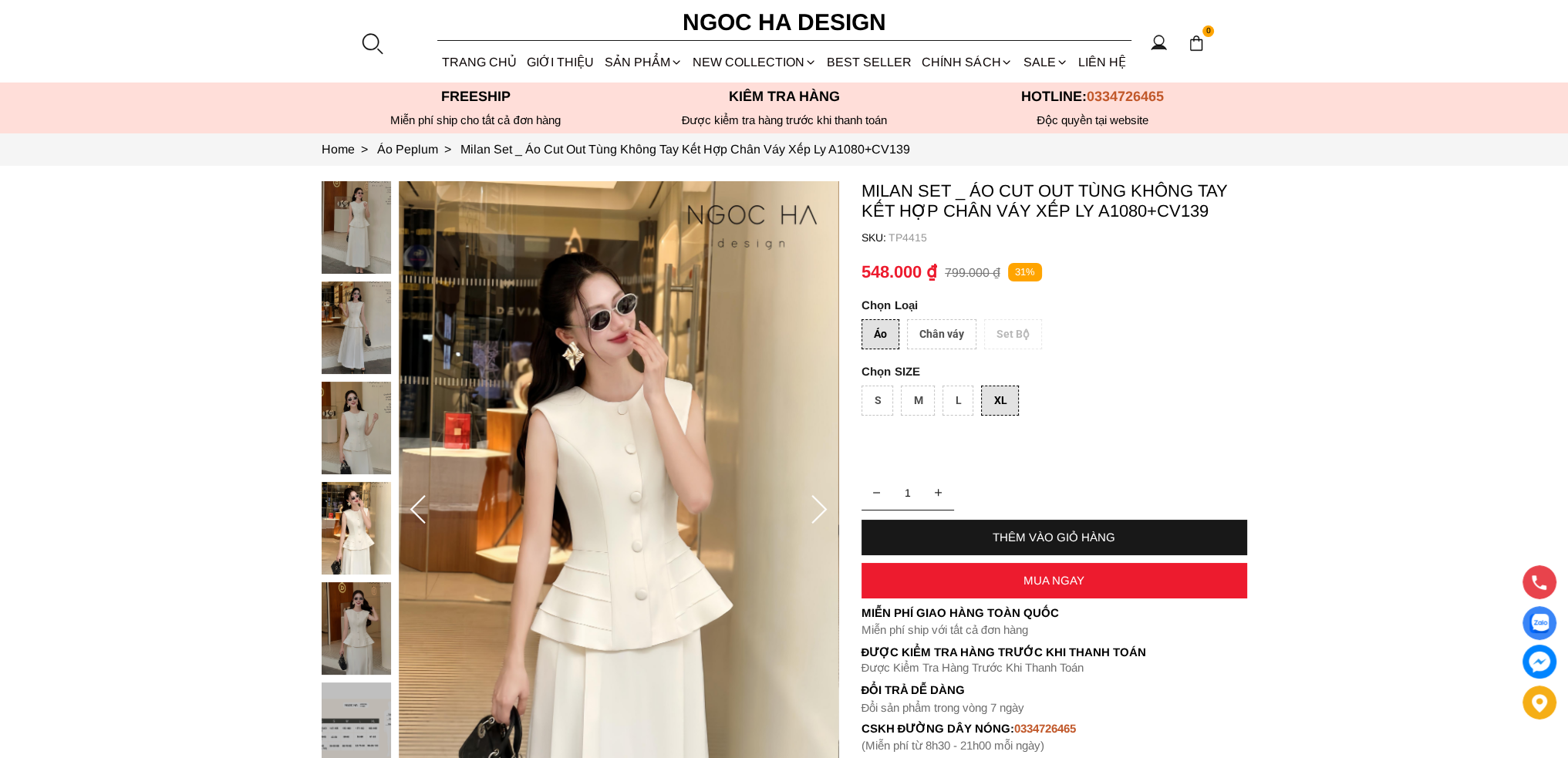
click at [823, 505] on icon at bounding box center [819, 511] width 31 height 31
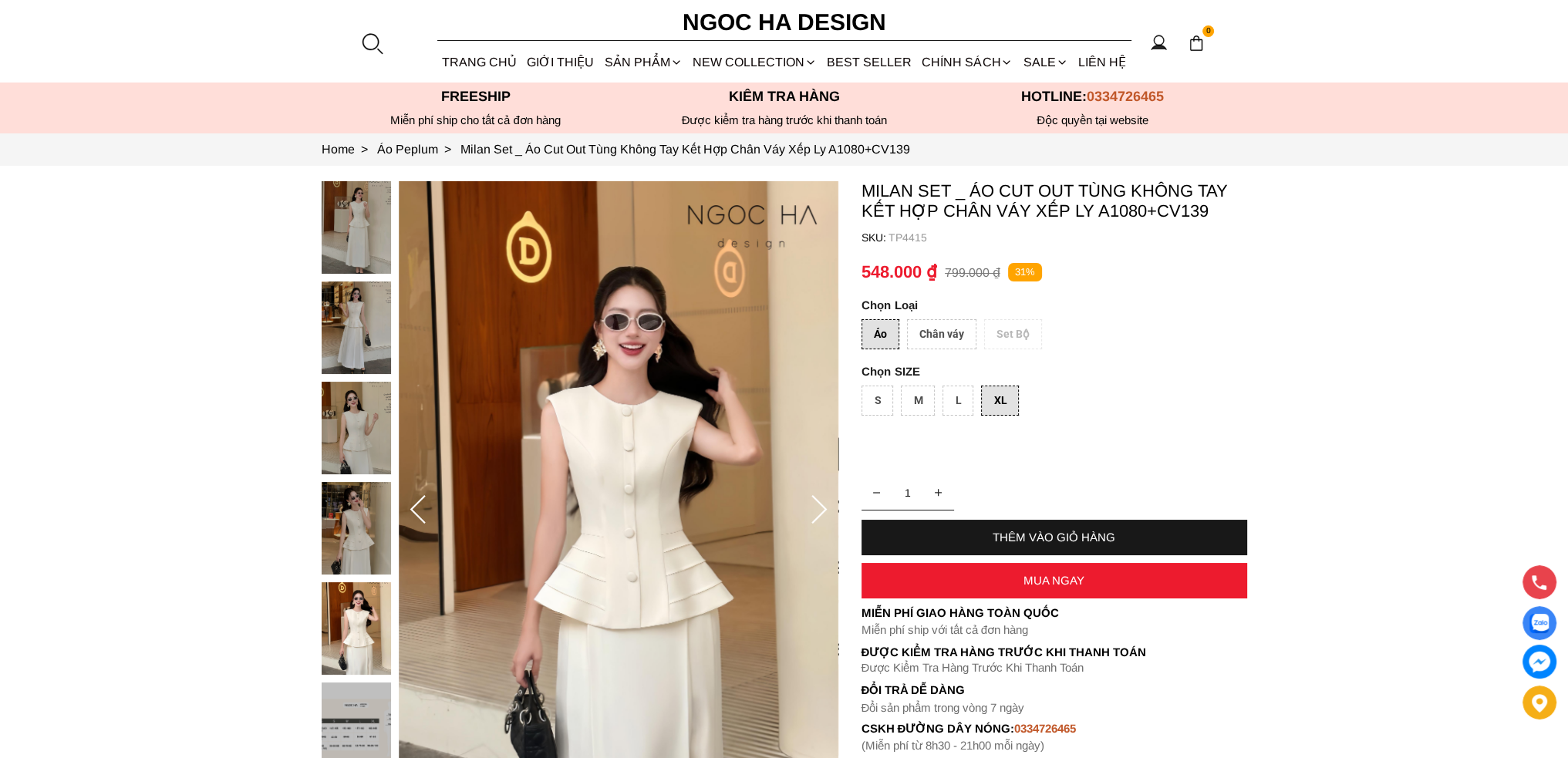
click at [823, 505] on icon at bounding box center [819, 511] width 31 height 31
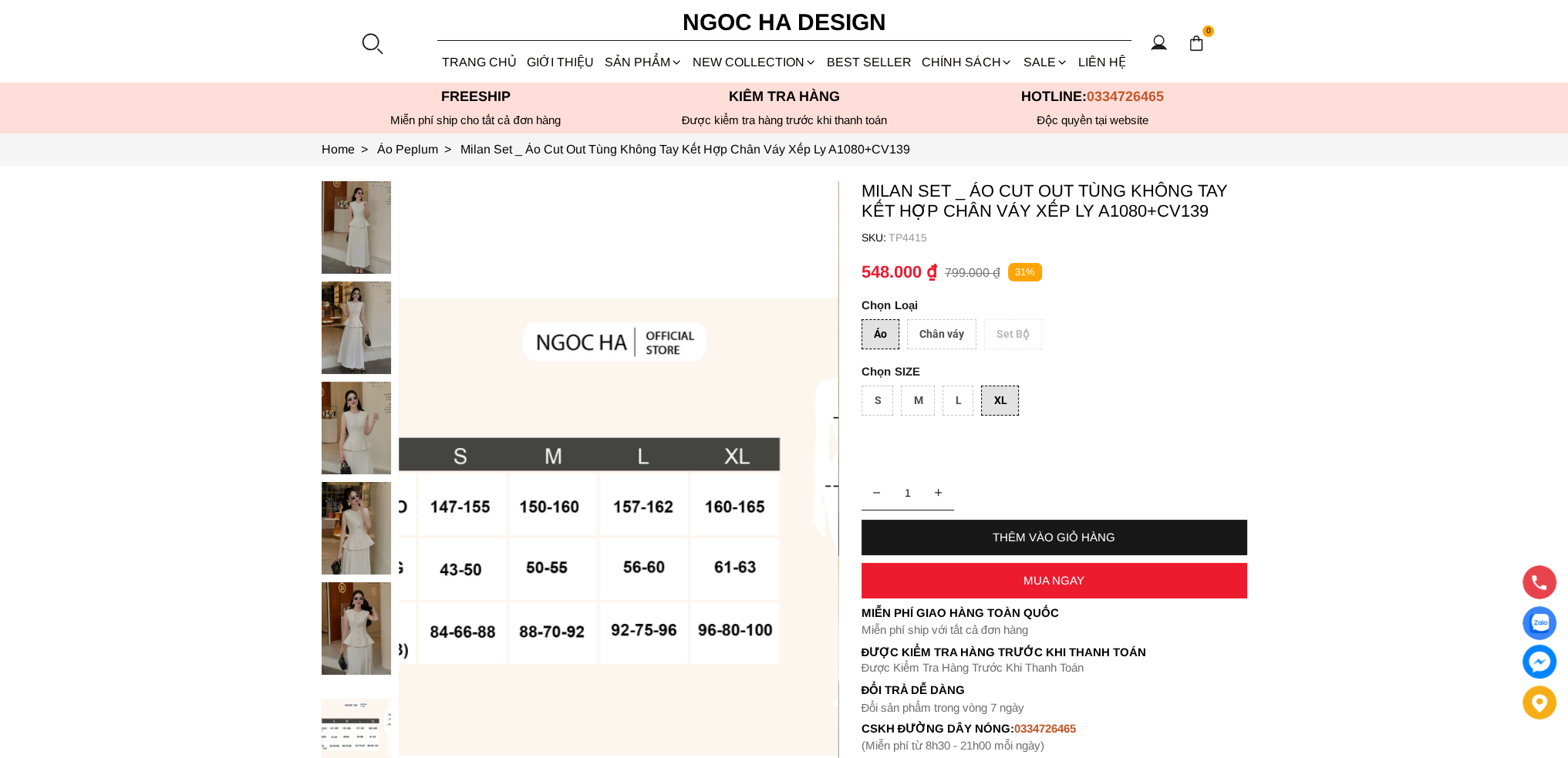
click at [823, 505] on icon at bounding box center [819, 511] width 31 height 31
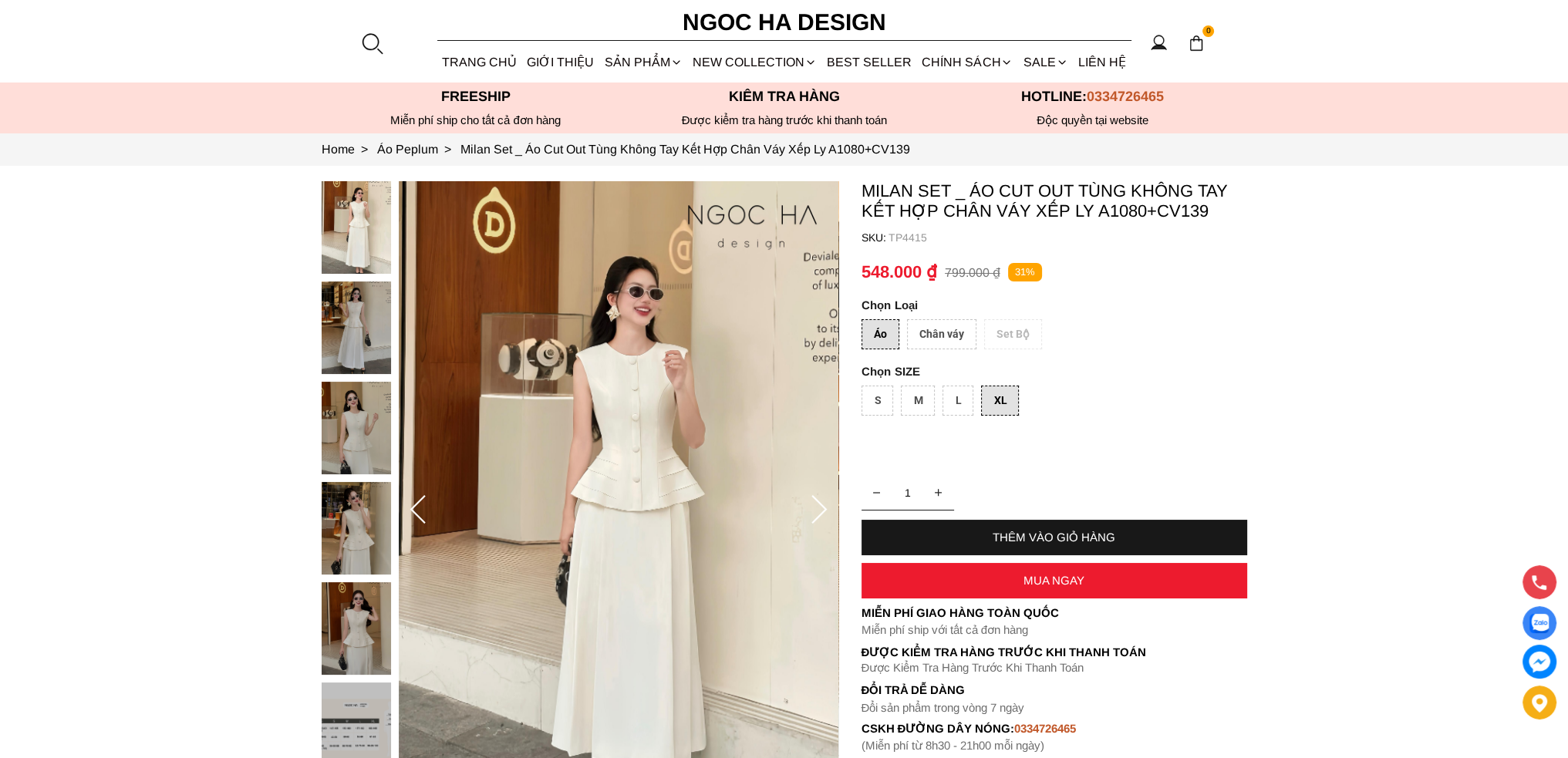
click at [409, 515] on icon at bounding box center [419, 511] width 31 height 31
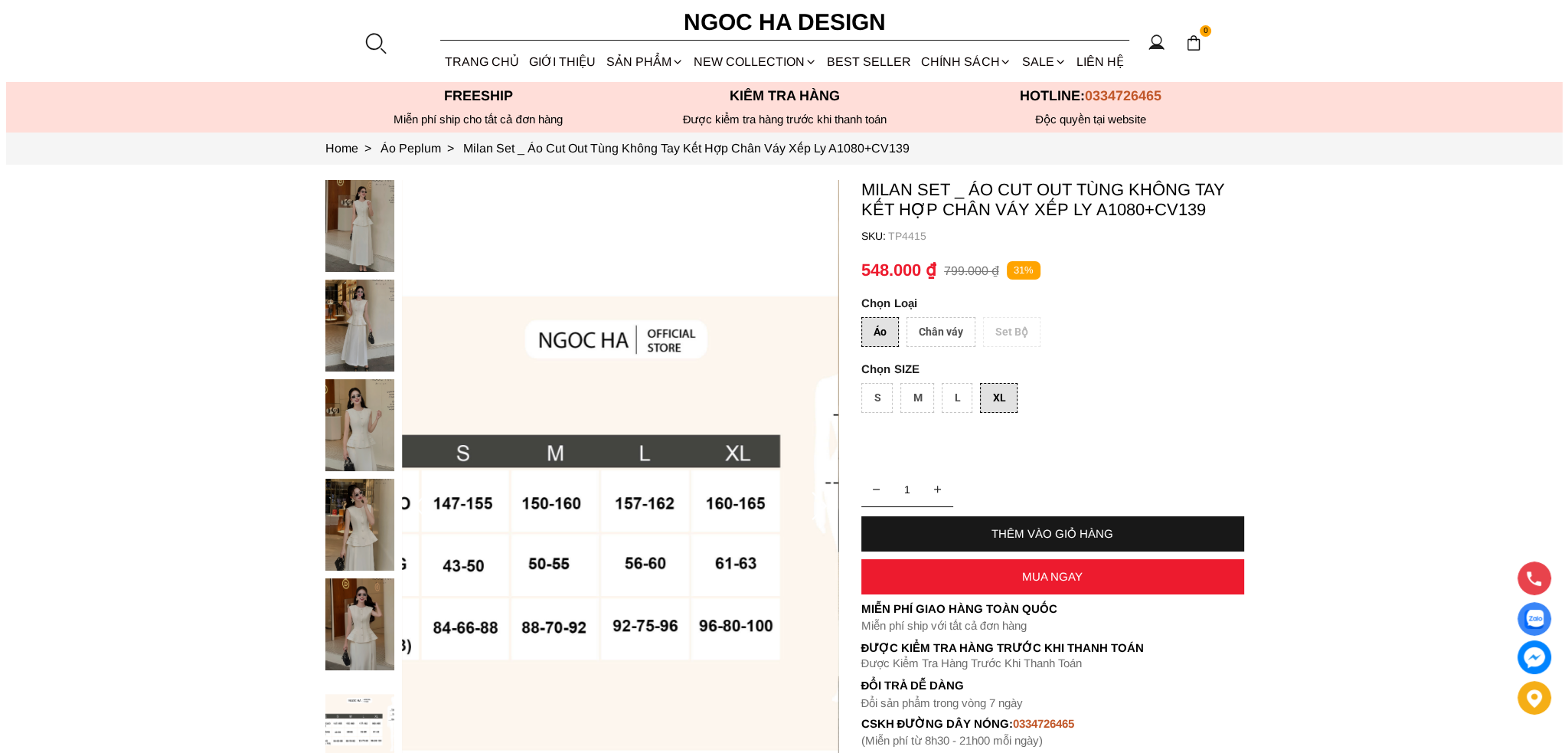
scroll to position [77, 0]
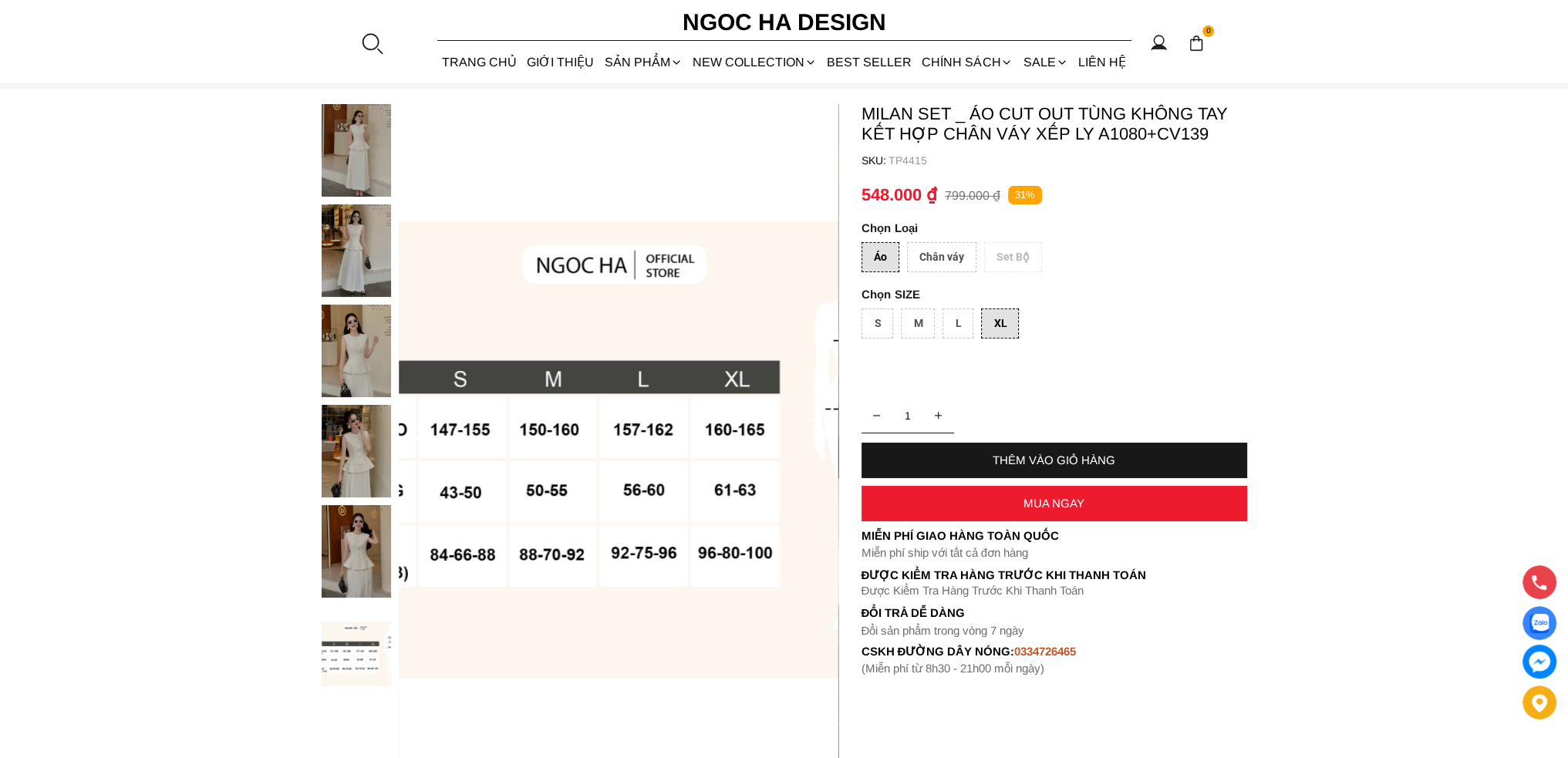
click at [486, 464] on img at bounding box center [618, 433] width 440 height 659
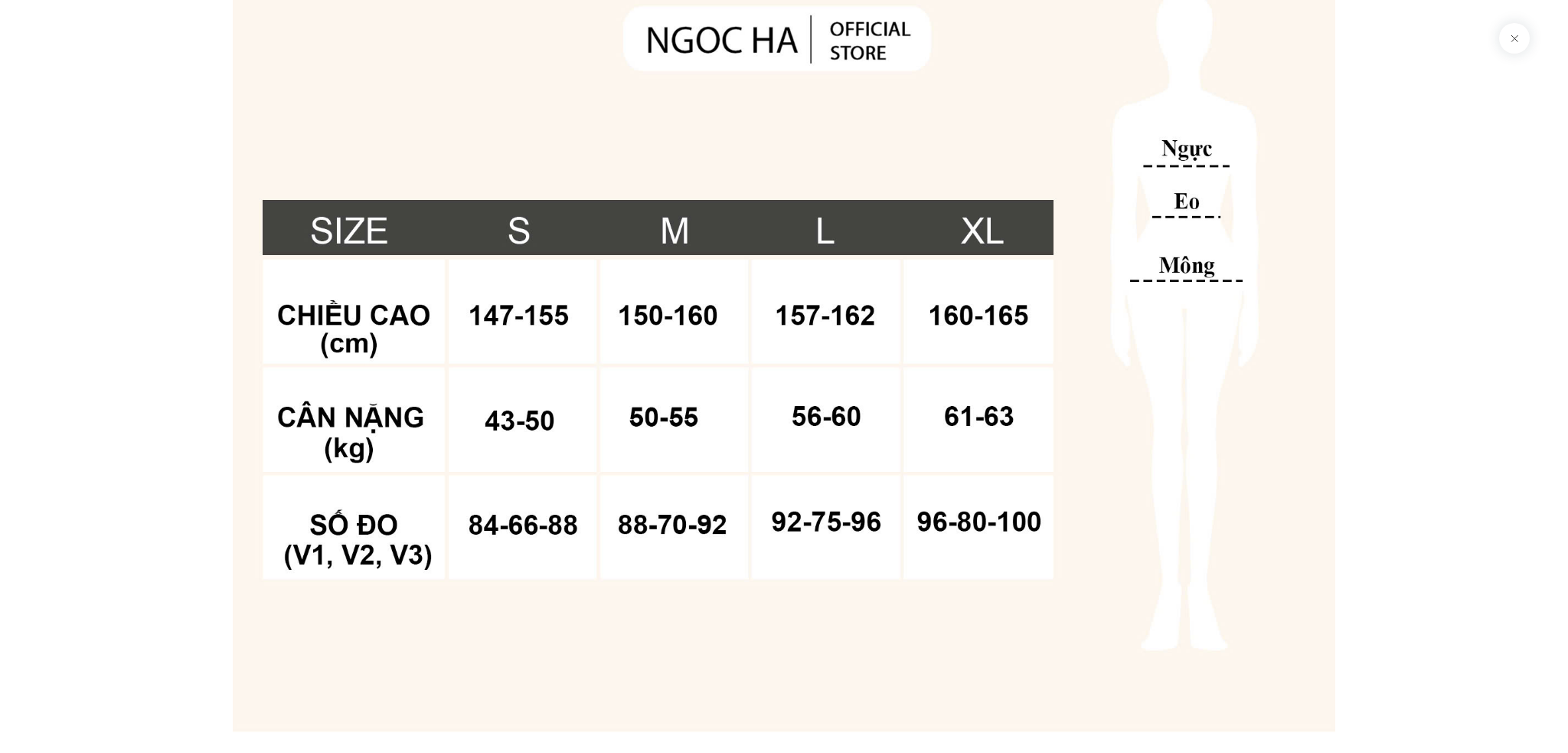
scroll to position [8612, 0]
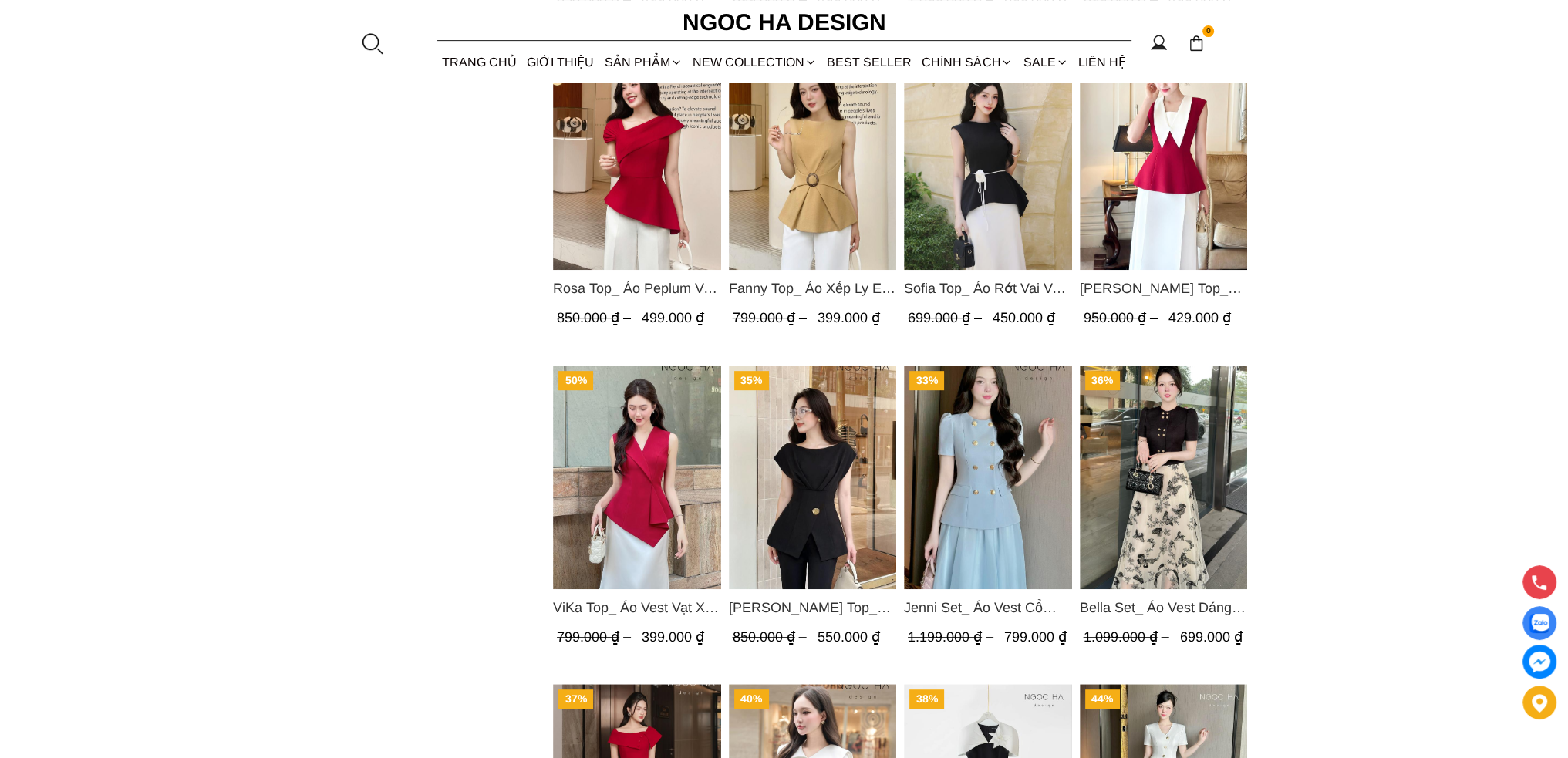
scroll to position [848, 0]
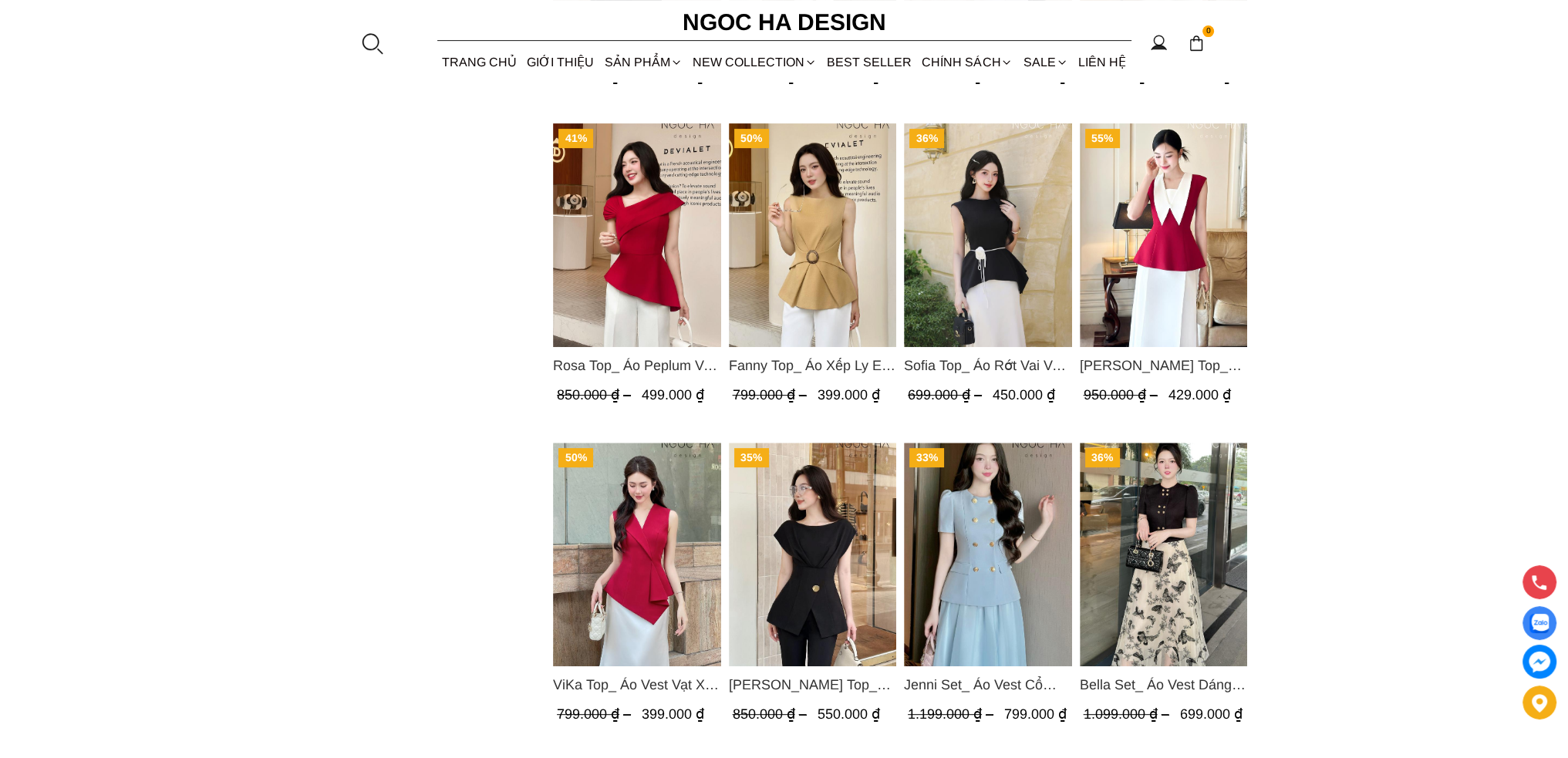
click at [1007, 263] on img "Product image - Sofia Top_ Áo Rớt Vai Vạt Rủ Màu Đỏ A428" at bounding box center [988, 235] width 168 height 224
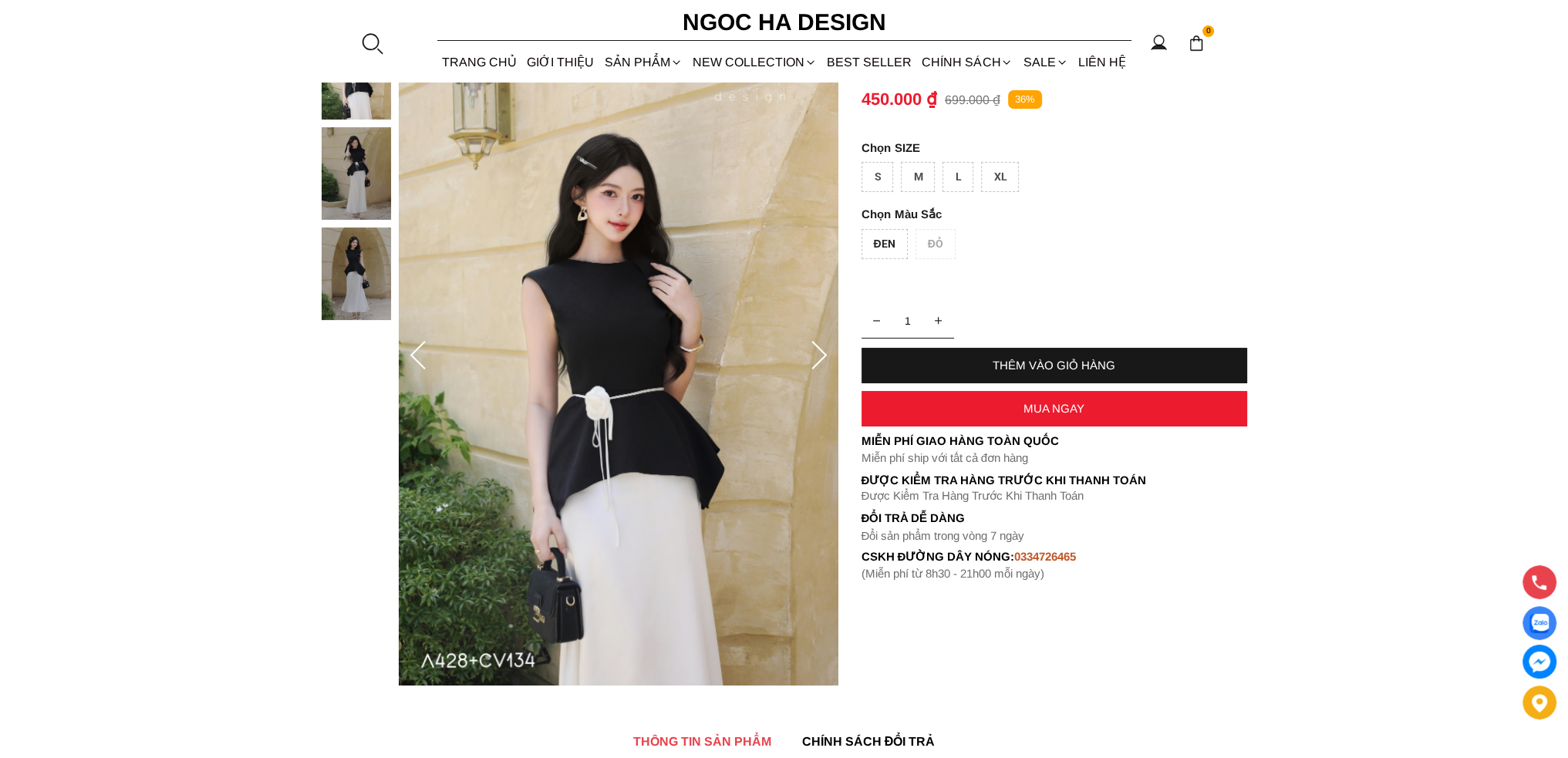
scroll to position [77, 0]
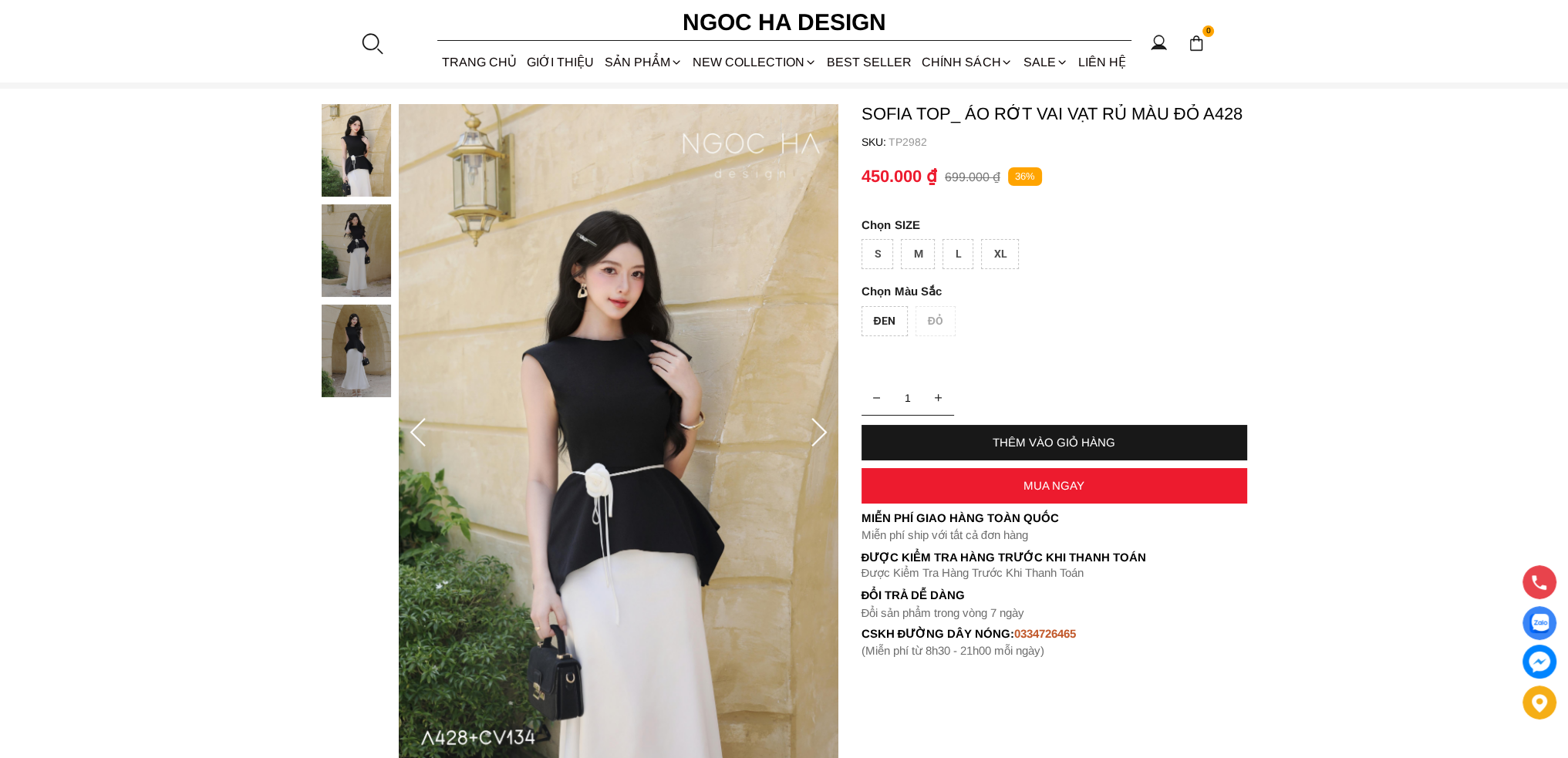
click at [819, 425] on icon at bounding box center [819, 433] width 31 height 31
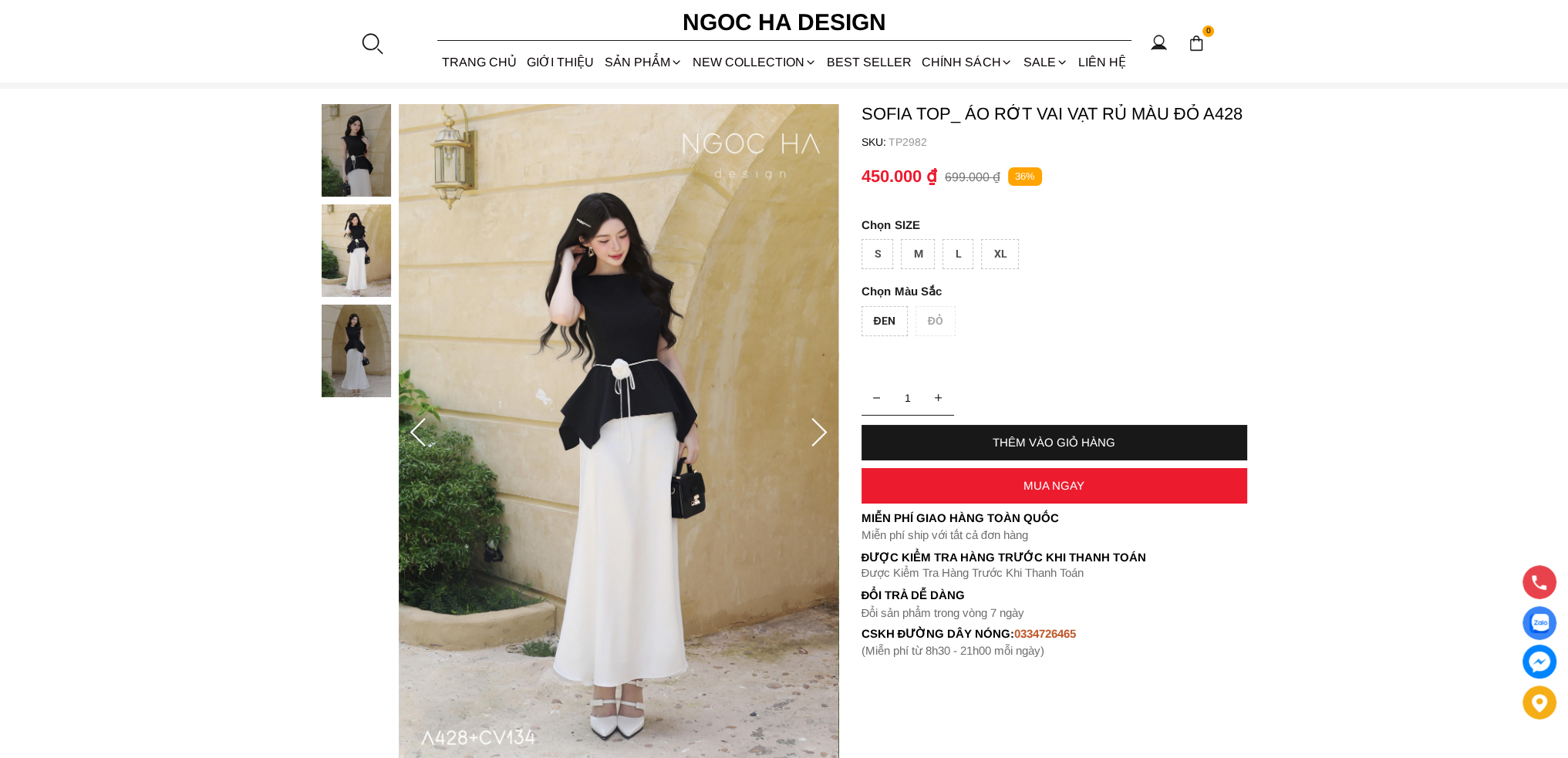
drag, startPoint x: 824, startPoint y: 388, endPoint x: 815, endPoint y: 425, distance: 38.1
click at [815, 424] on icon at bounding box center [819, 433] width 31 height 31
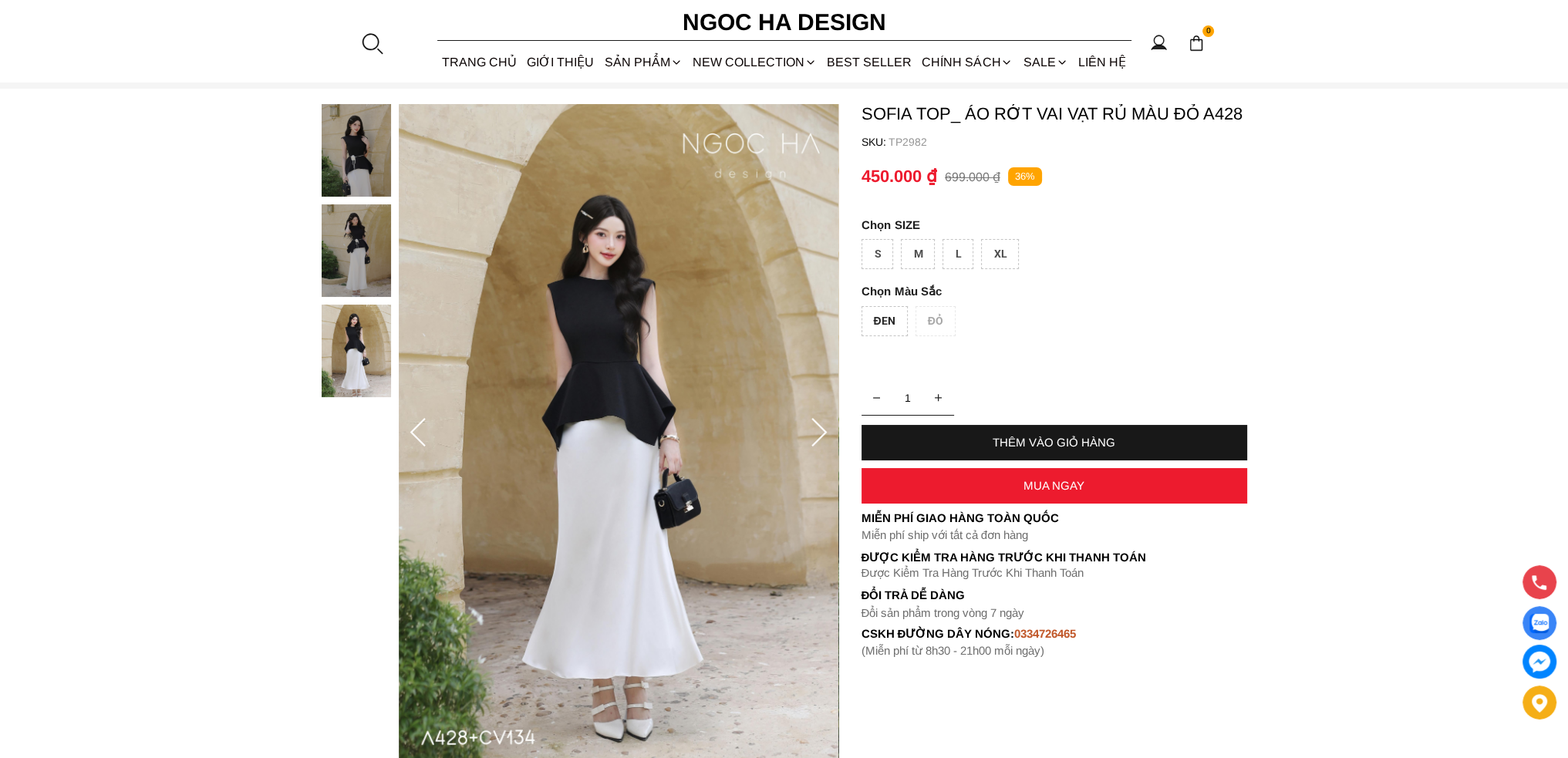
click at [815, 425] on icon at bounding box center [819, 433] width 31 height 31
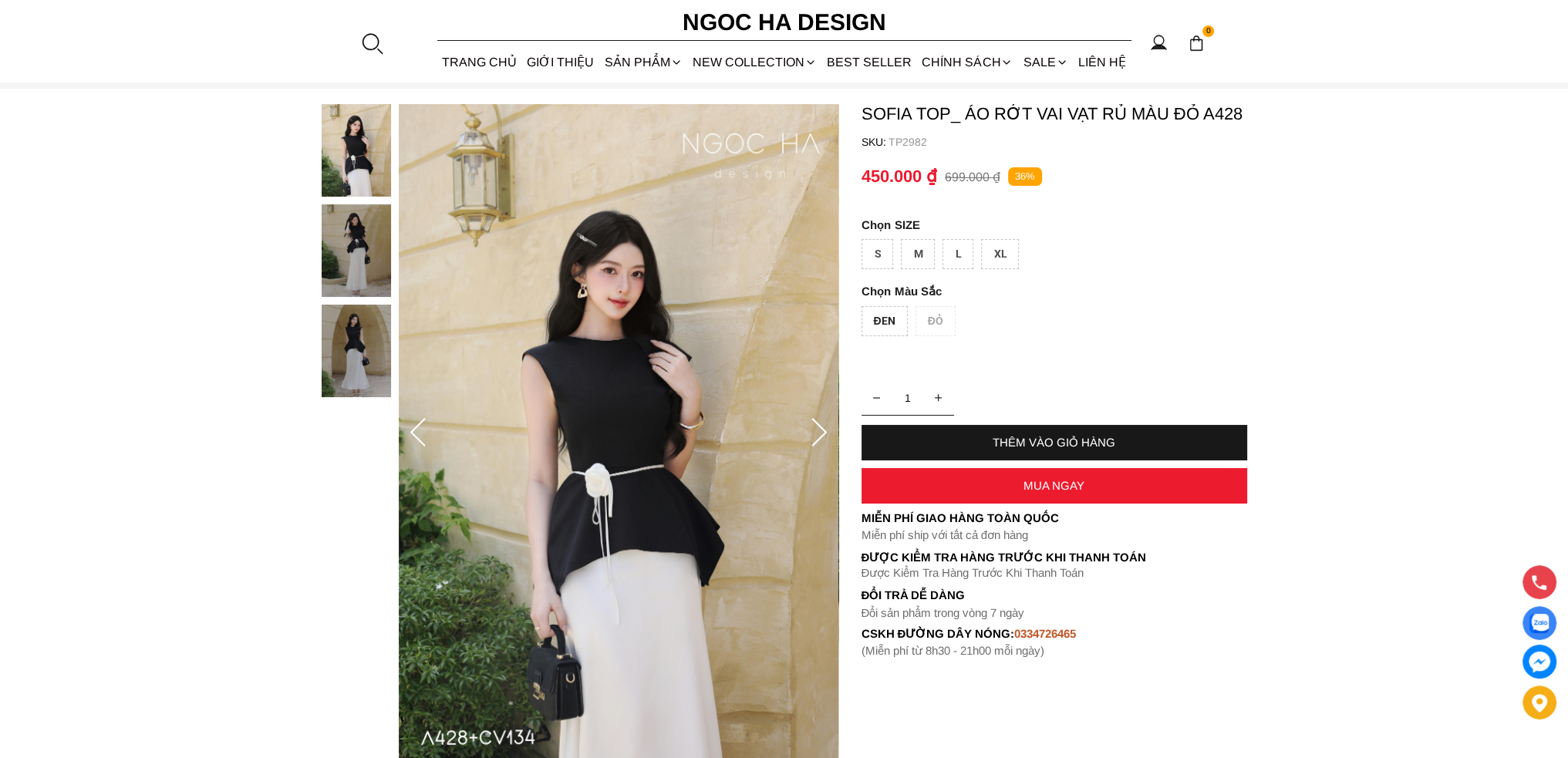
click at [815, 425] on icon at bounding box center [819, 433] width 31 height 31
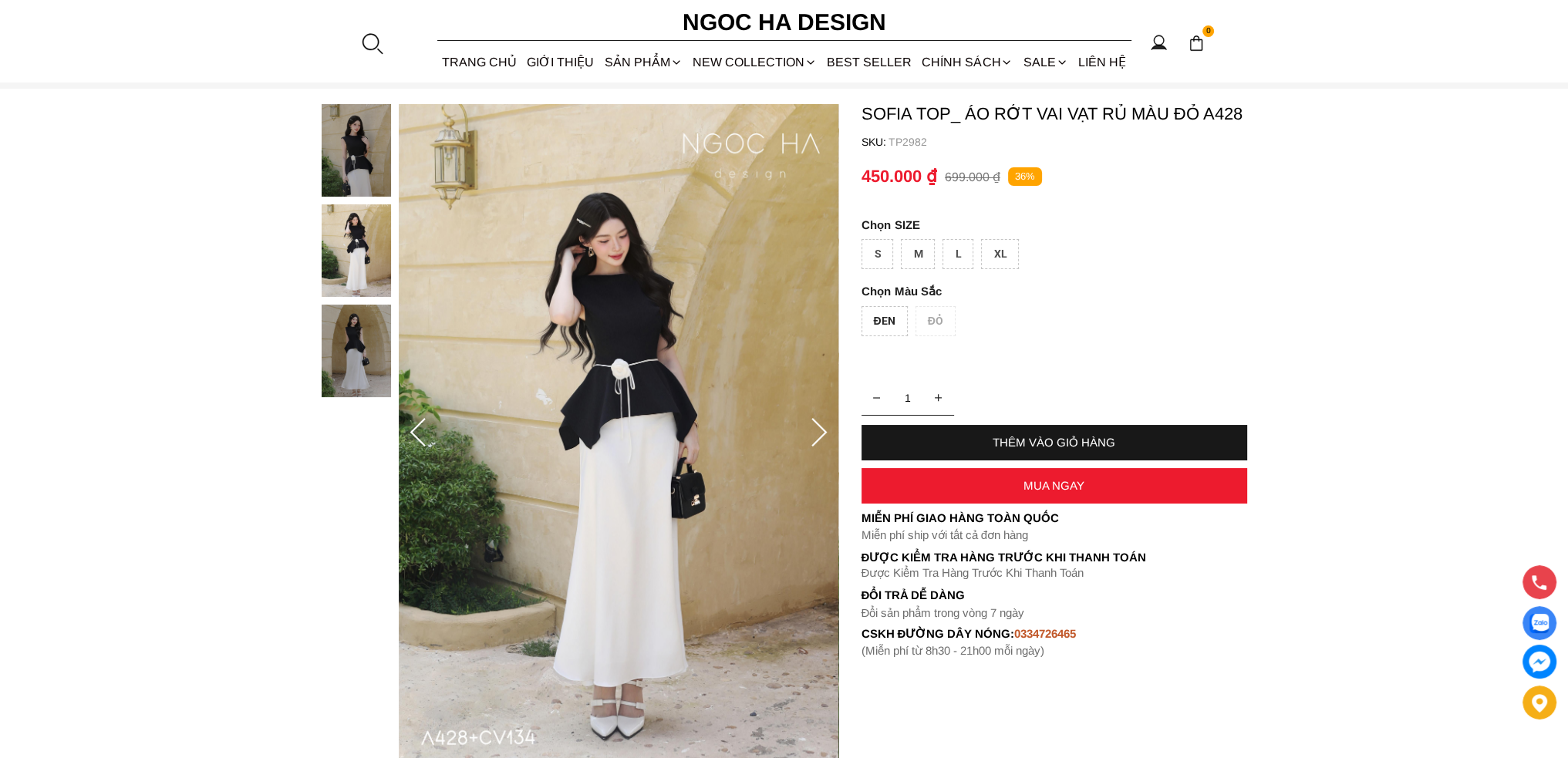
click at [815, 425] on icon at bounding box center [819, 433] width 31 height 31
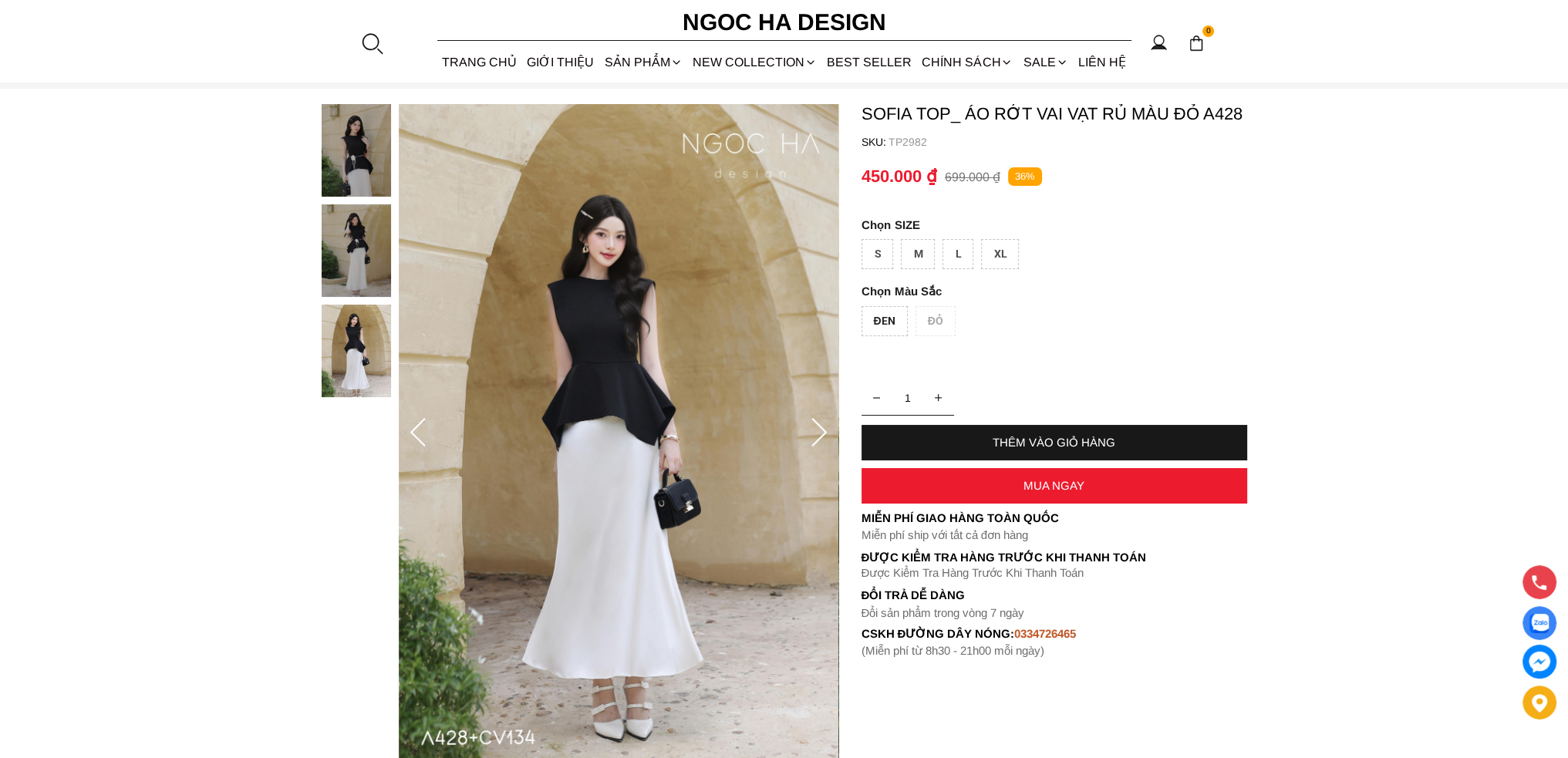
click at [815, 425] on icon at bounding box center [819, 433] width 31 height 31
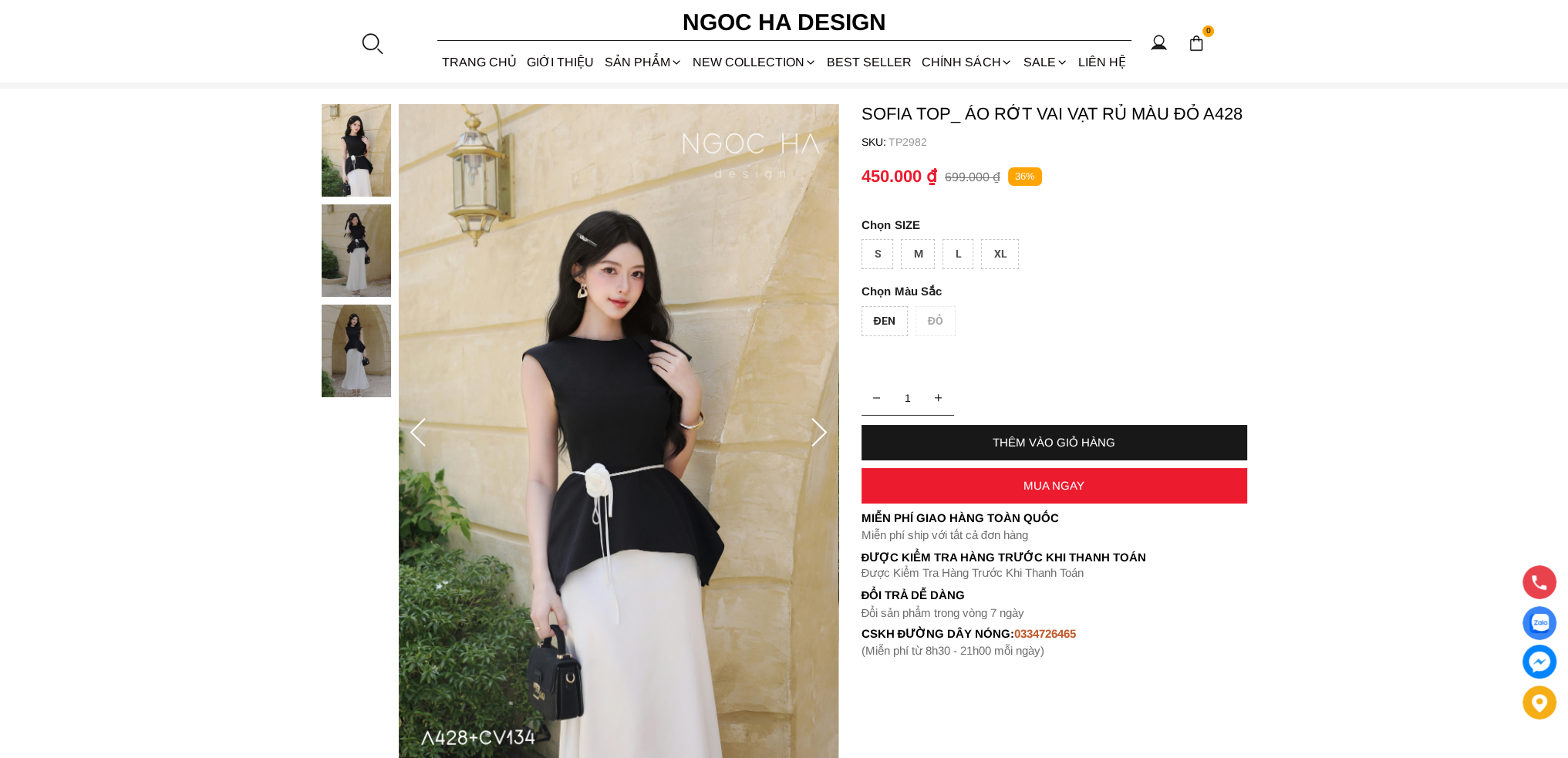
click at [815, 425] on icon at bounding box center [819, 433] width 31 height 31
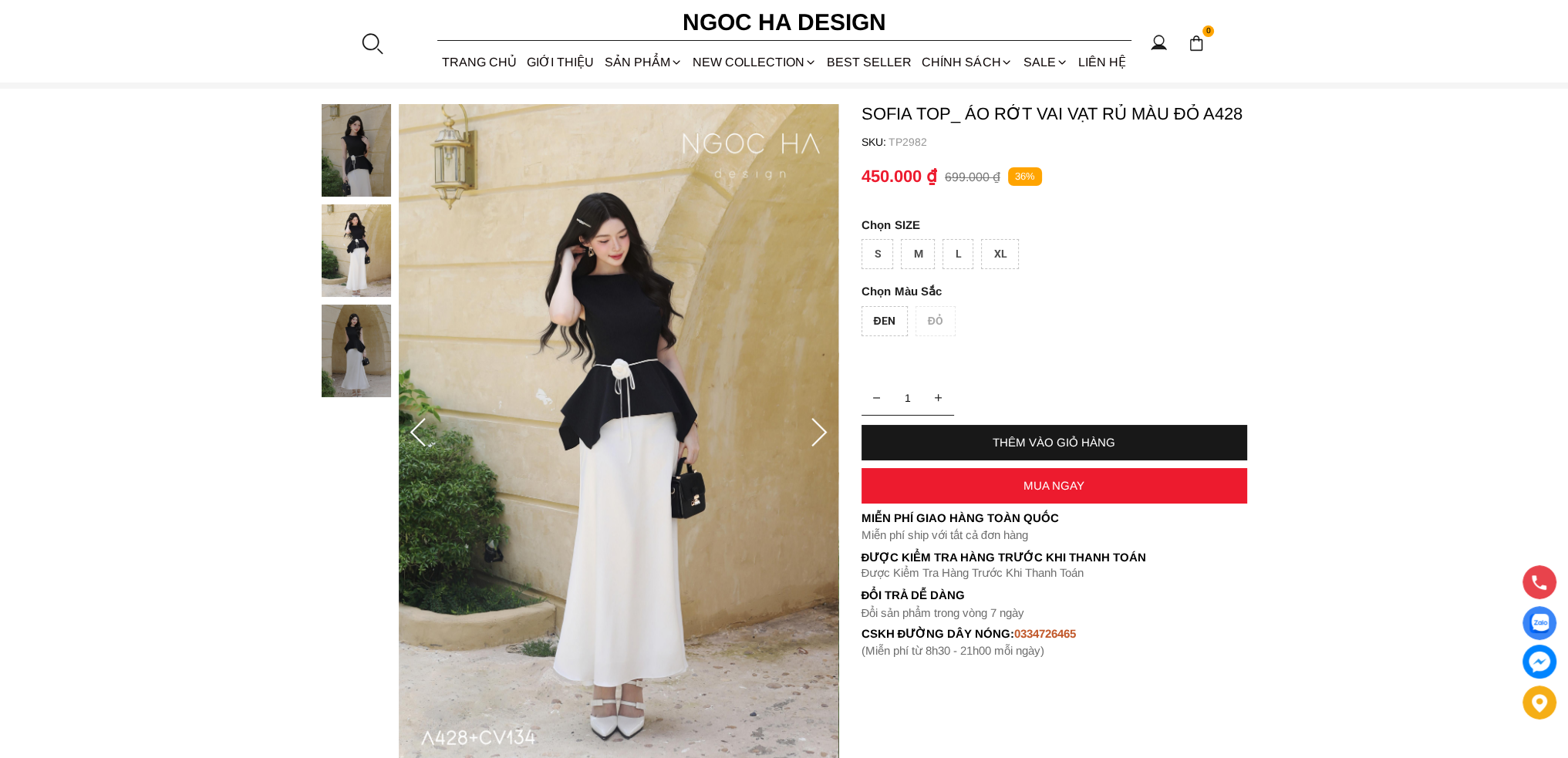
click at [815, 425] on icon at bounding box center [819, 433] width 31 height 31
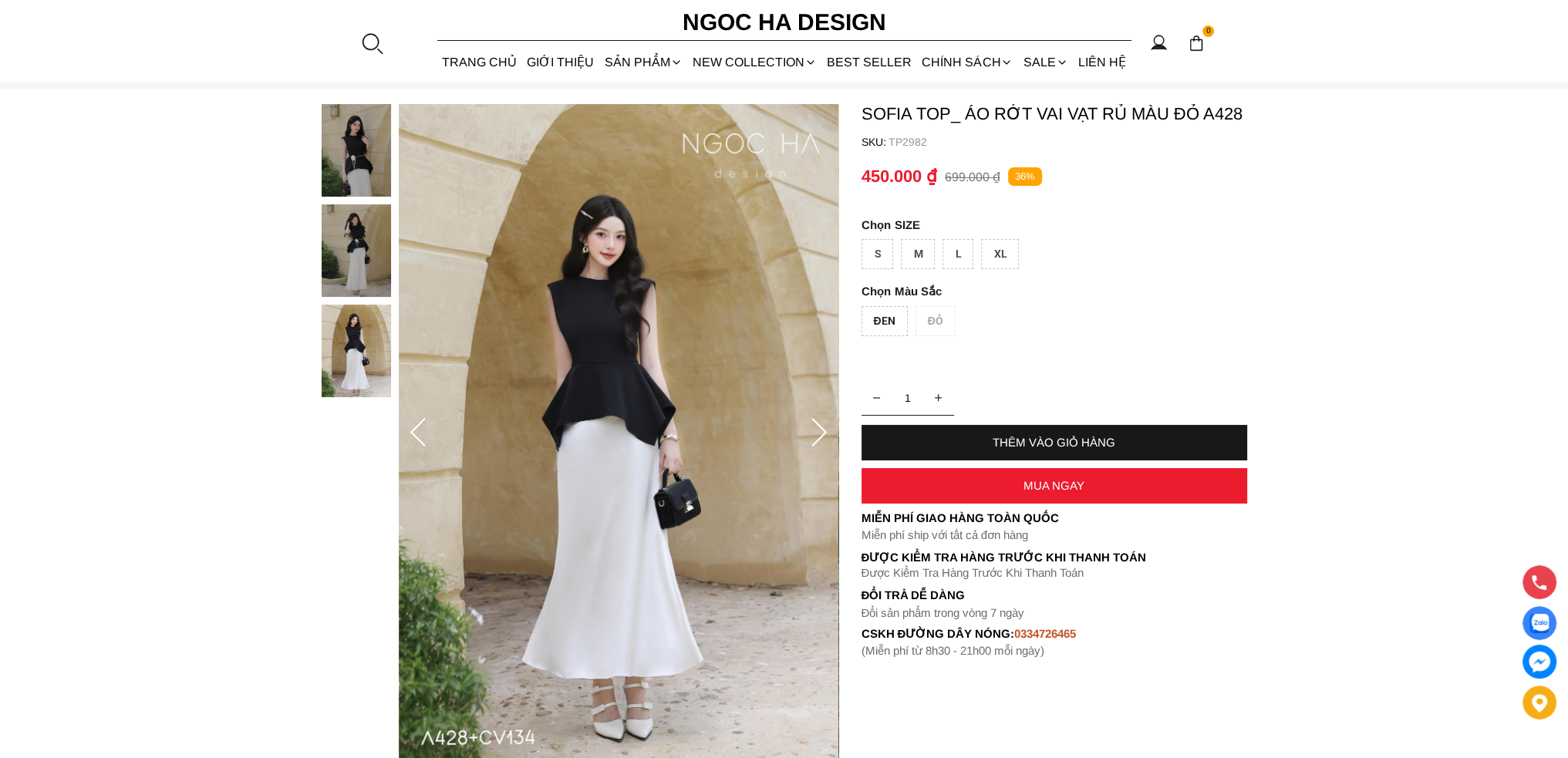
scroll to position [155, 0]
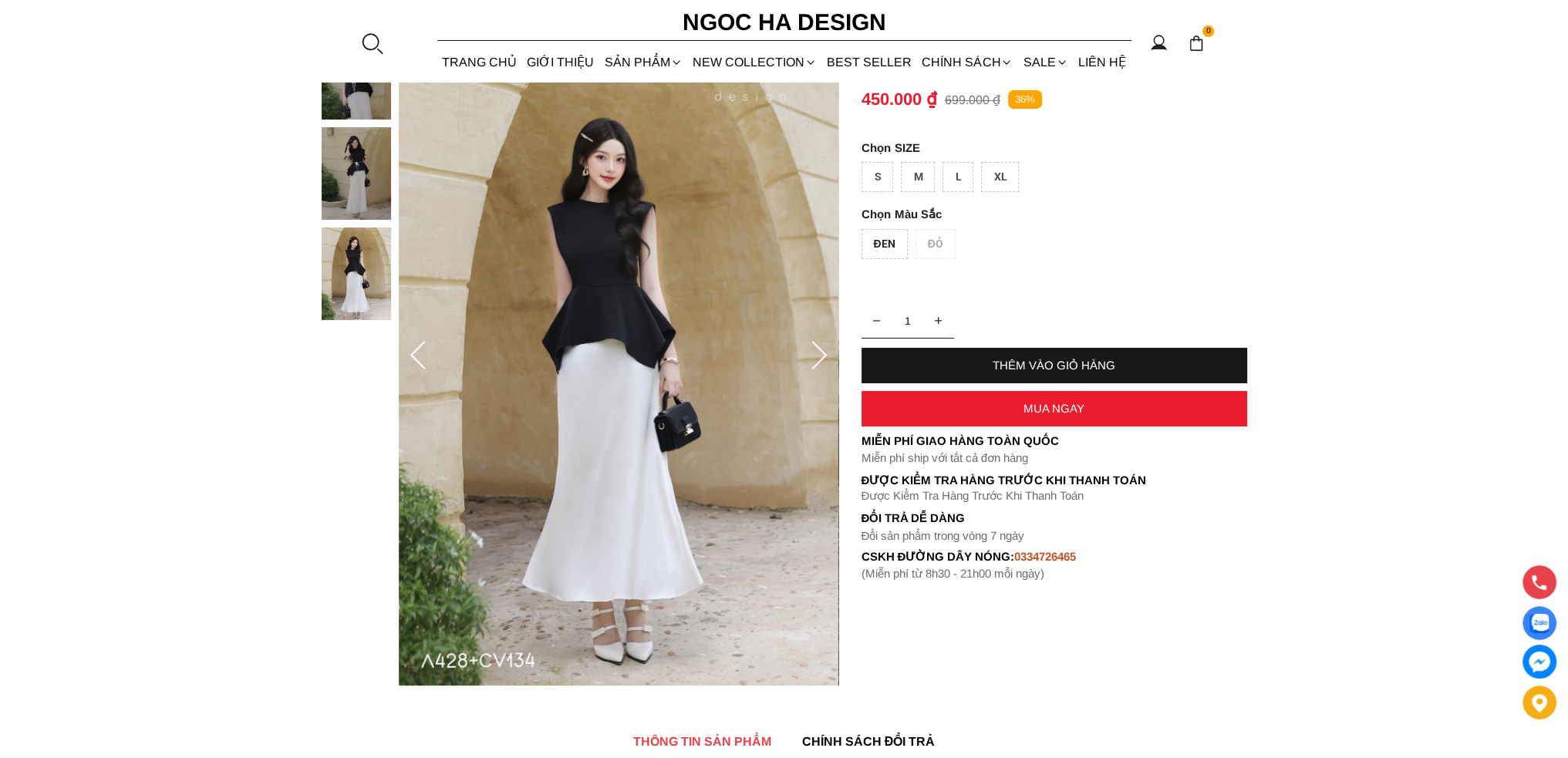
click at [821, 353] on icon at bounding box center [819, 357] width 31 height 31
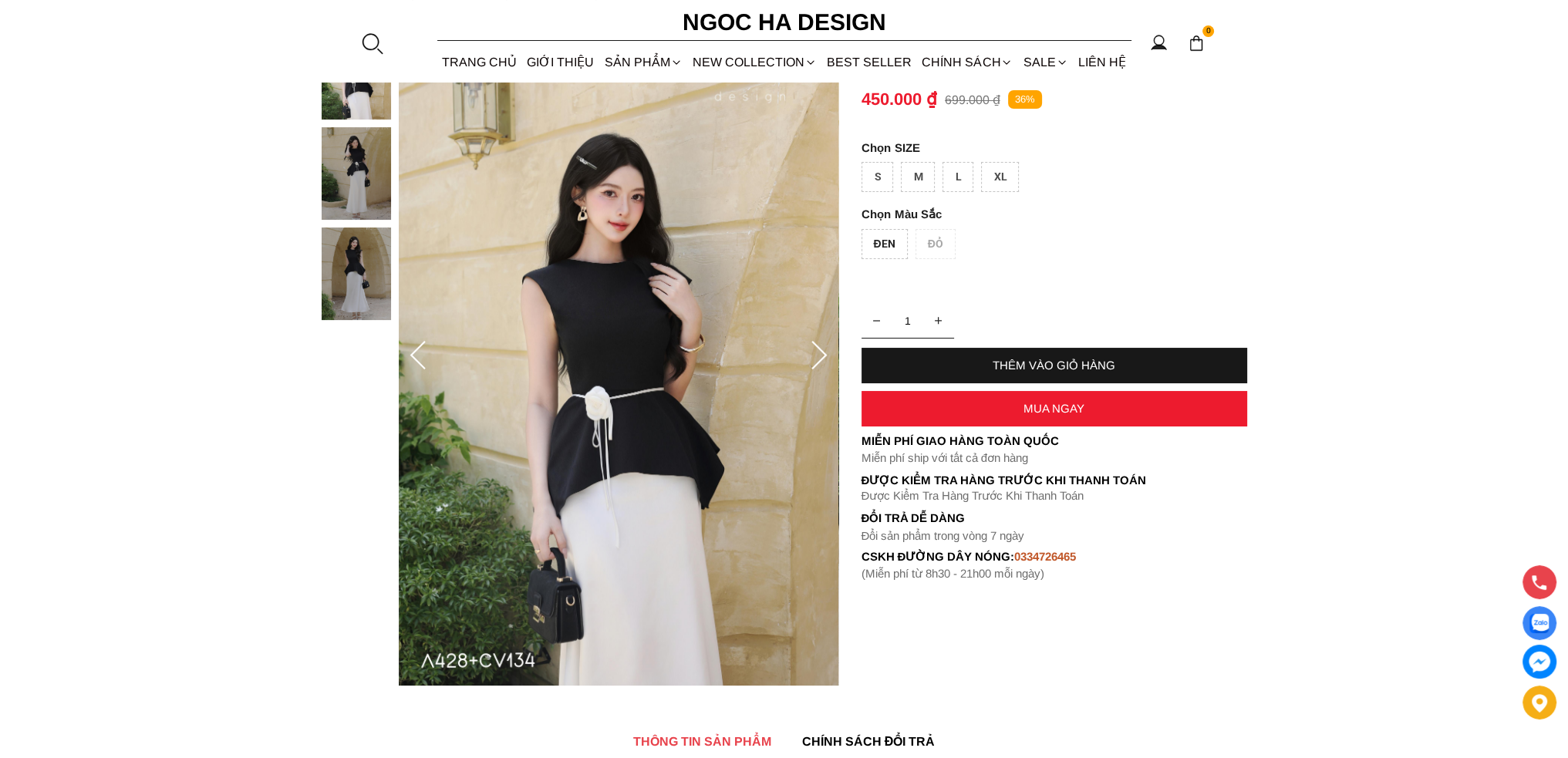
click at [821, 353] on icon at bounding box center [819, 357] width 31 height 31
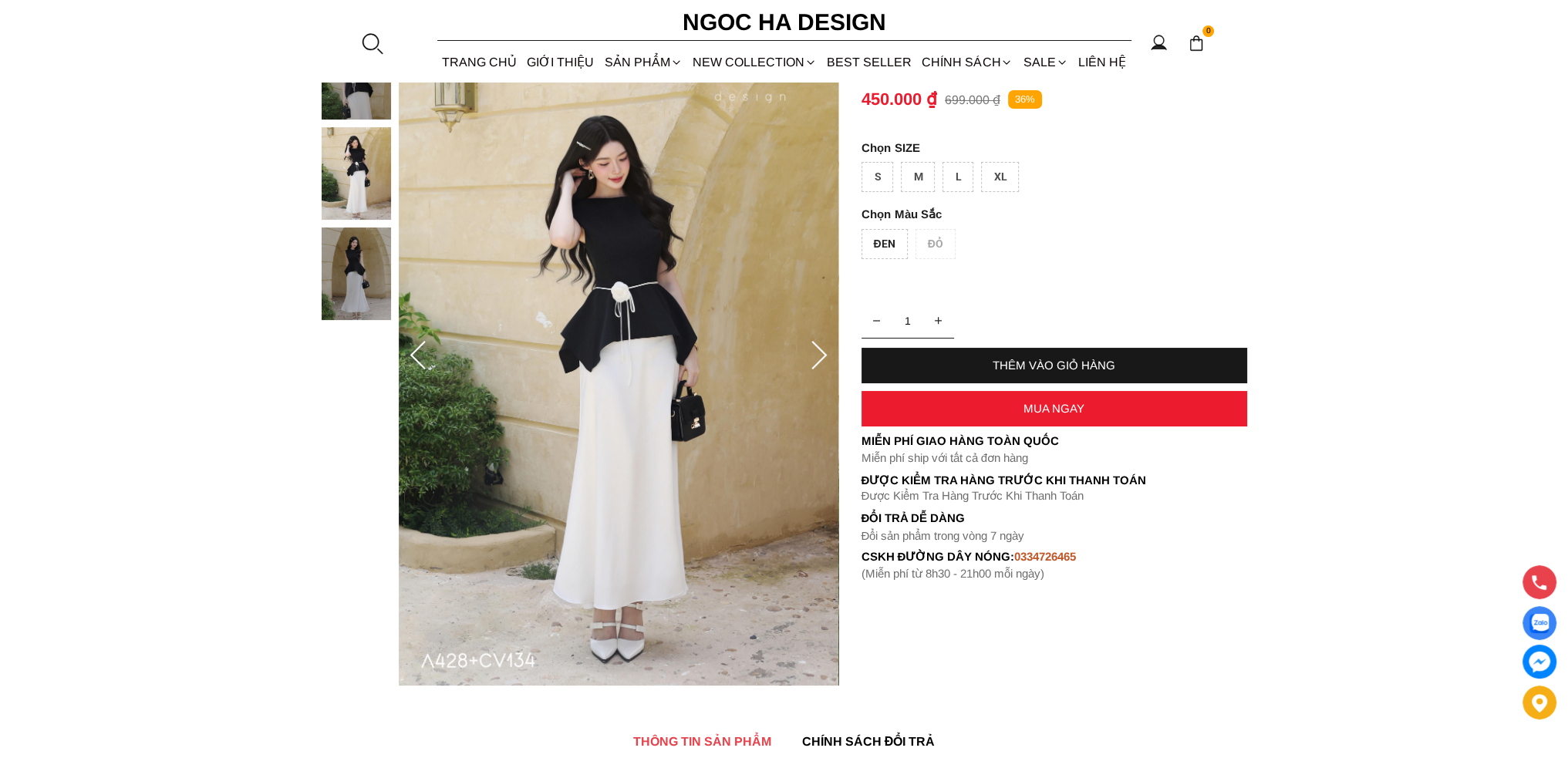
click at [821, 353] on icon at bounding box center [819, 357] width 31 height 31
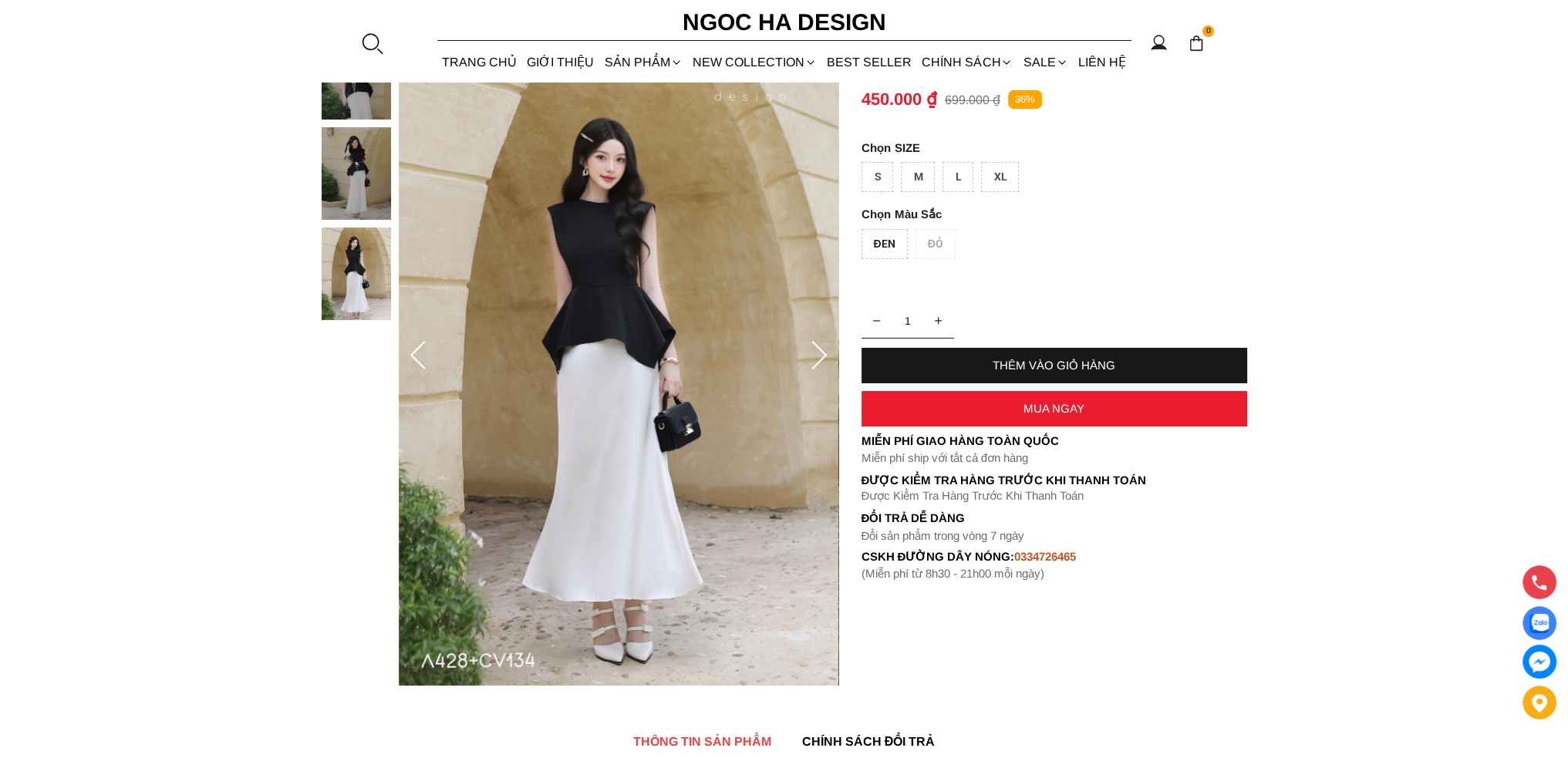
click at [821, 353] on icon at bounding box center [819, 357] width 31 height 31
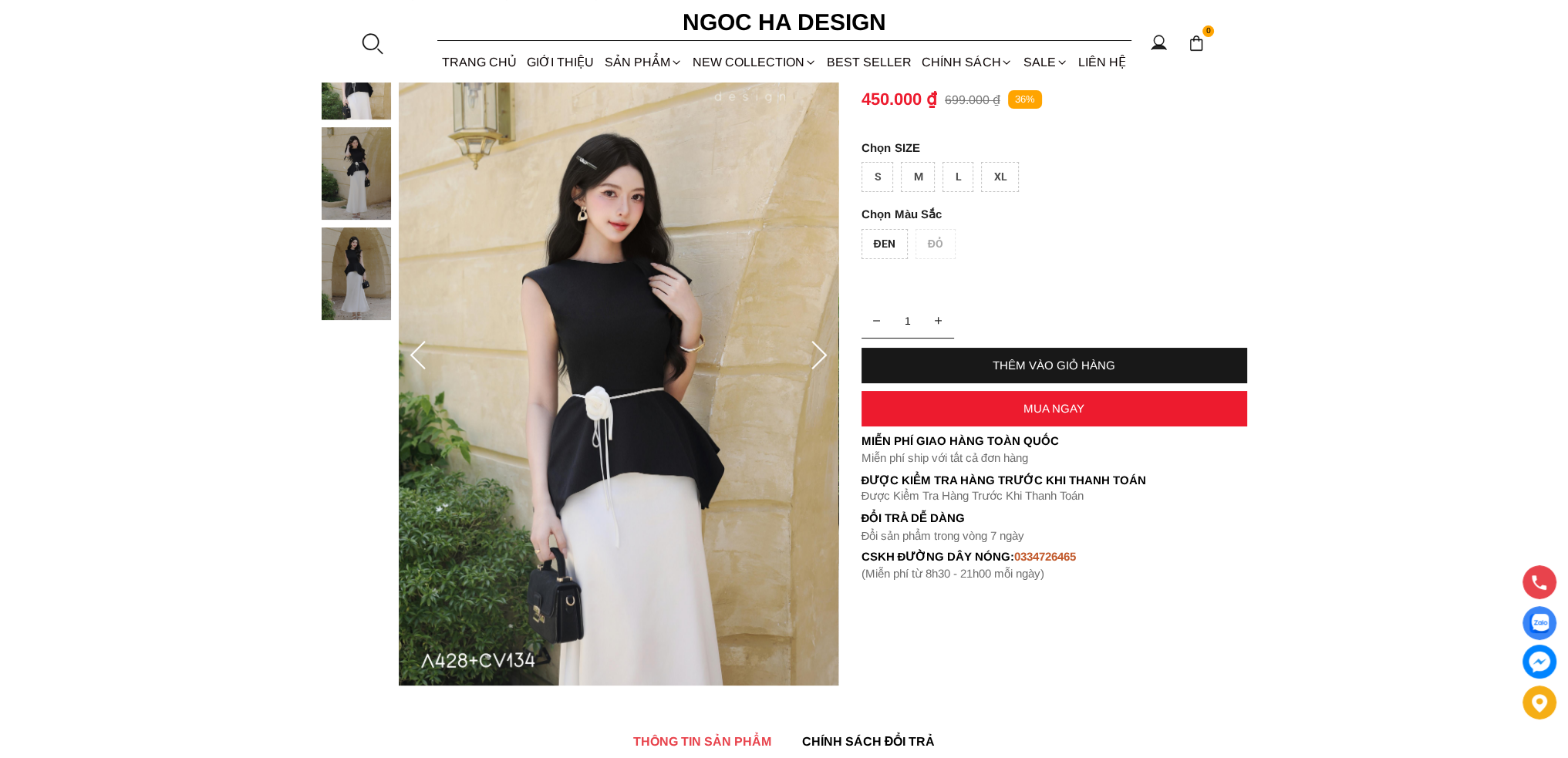
click at [821, 353] on icon at bounding box center [819, 357] width 31 height 31
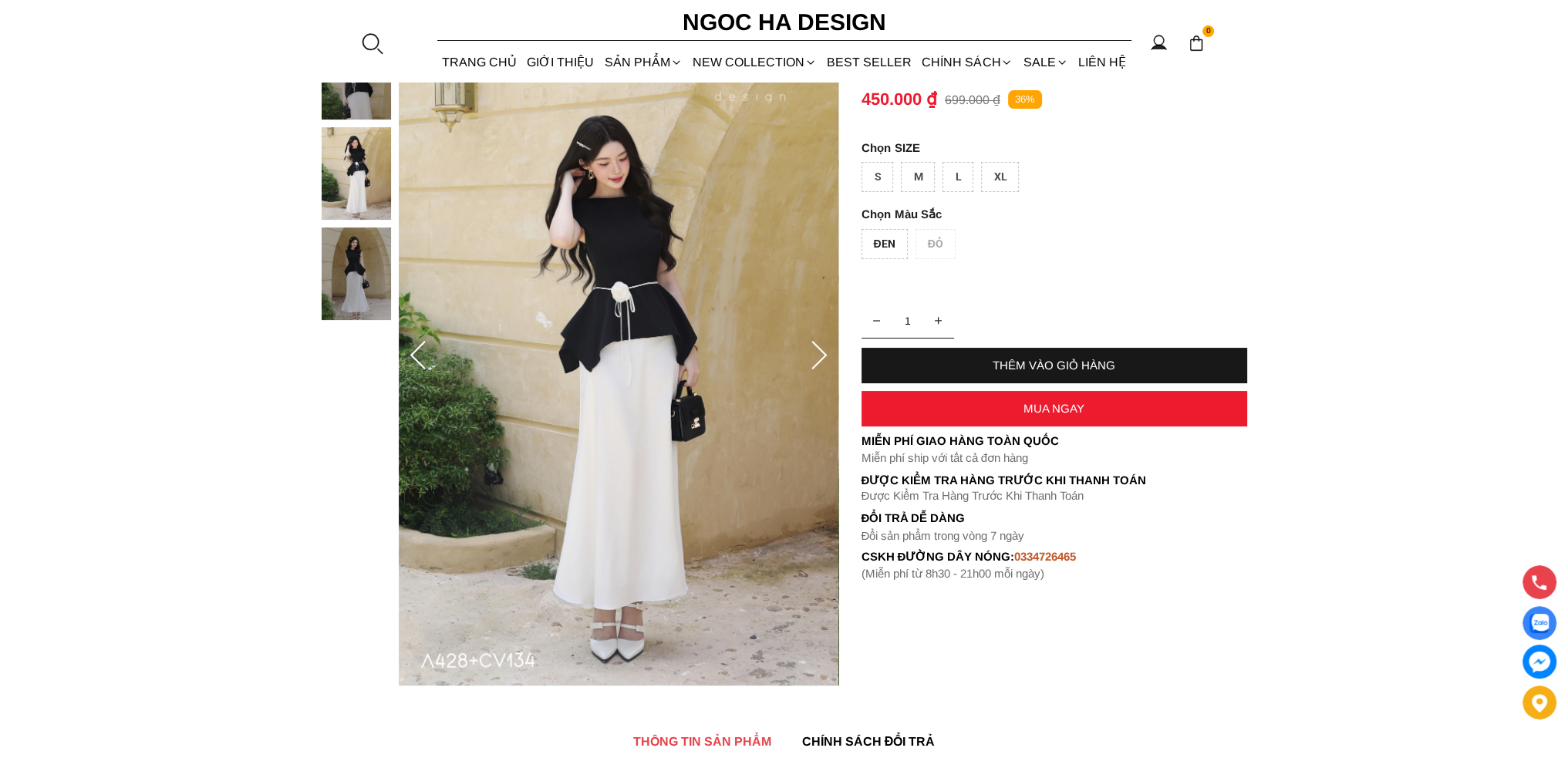
scroll to position [0, 0]
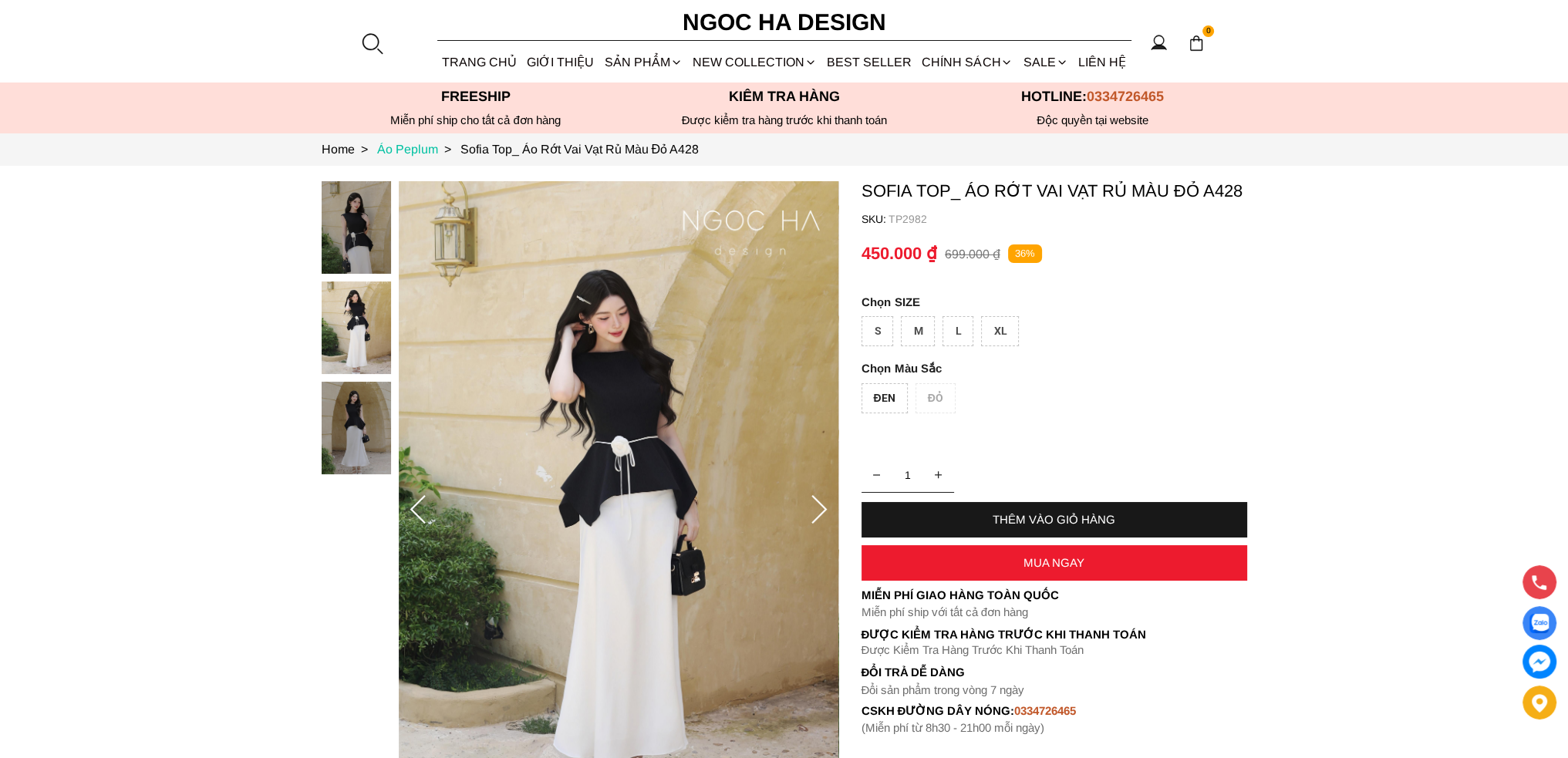
click at [421, 146] on link "Áo Peplum >" at bounding box center [419, 149] width 83 height 13
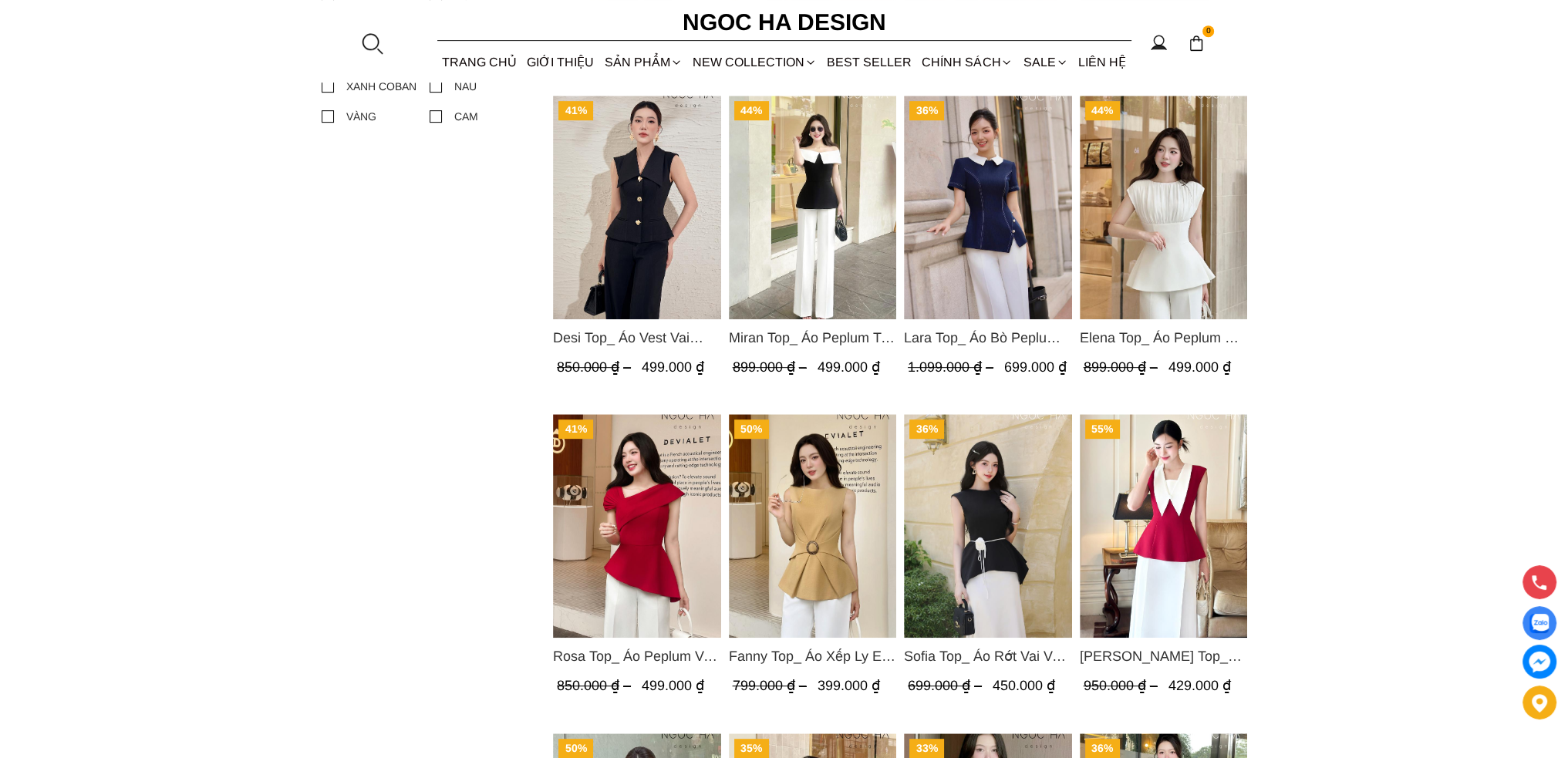
scroll to position [771, 0]
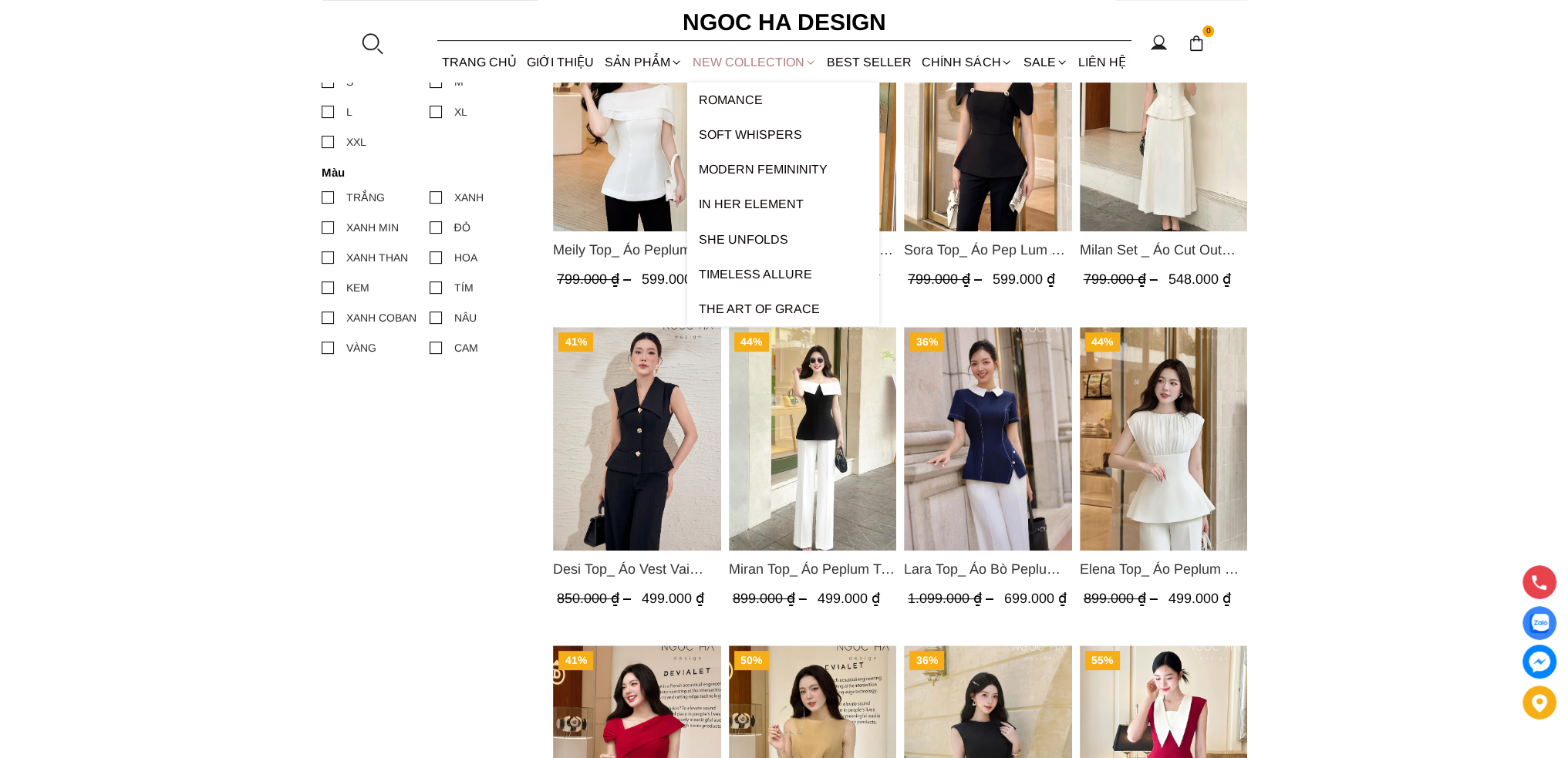
click at [770, 61] on link "NEW COLLECTION" at bounding box center [754, 62] width 134 height 41
